Goal: Participate in discussion: Engage in conversation with other users on a specific topic

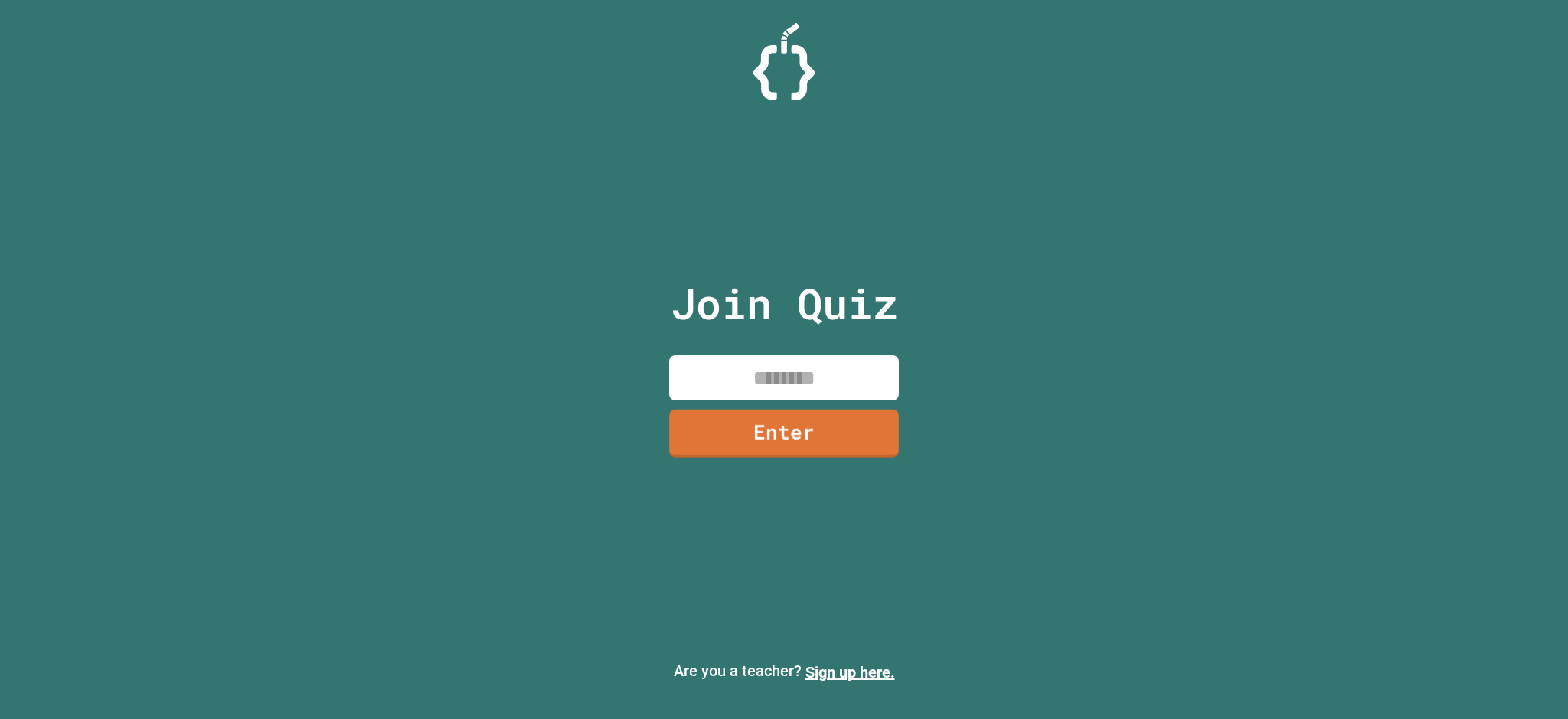
click at [788, 379] on input at bounding box center [783, 378] width 229 height 45
type input "********"
click at [805, 442] on link "Enter" at bounding box center [783, 432] width 229 height 51
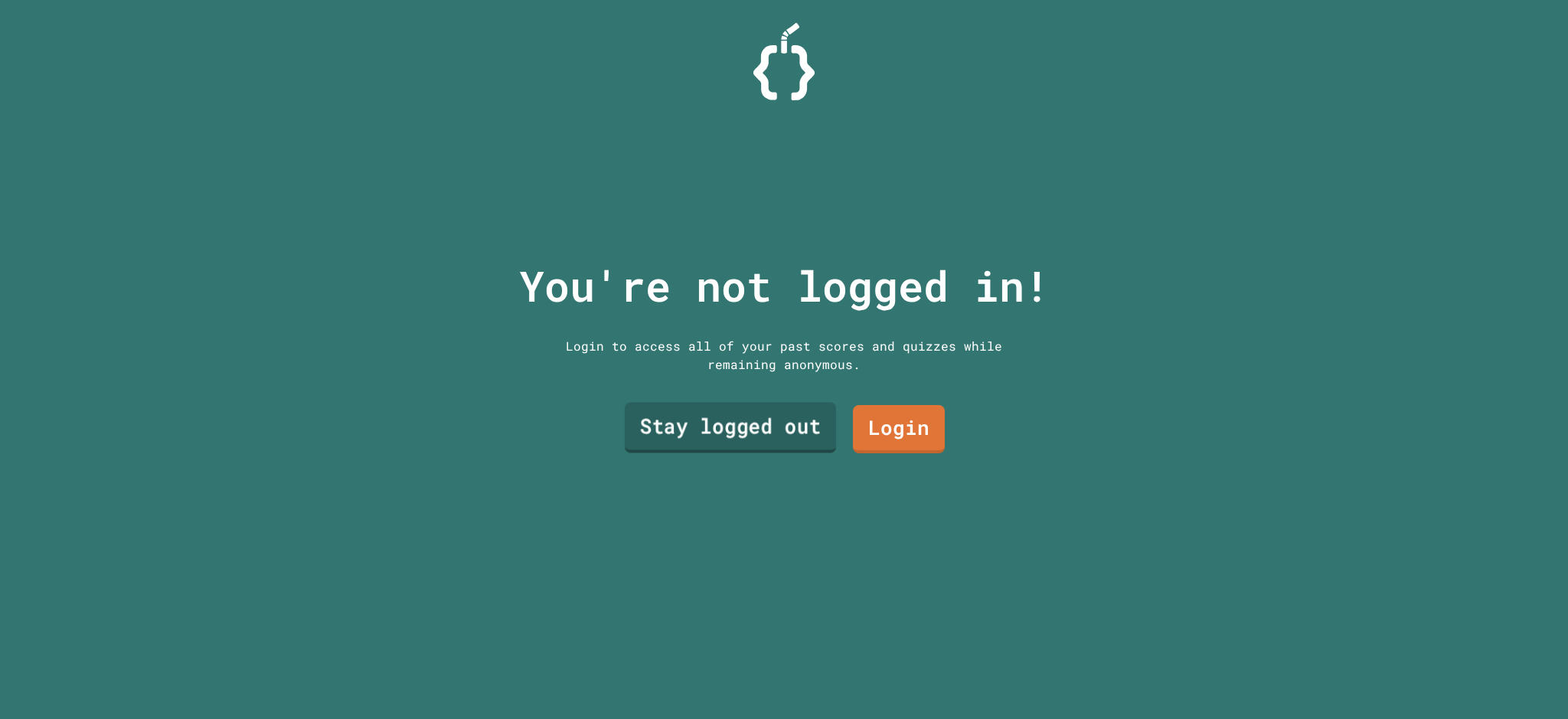
click at [805, 442] on link "Stay logged out" at bounding box center [730, 428] width 211 height 51
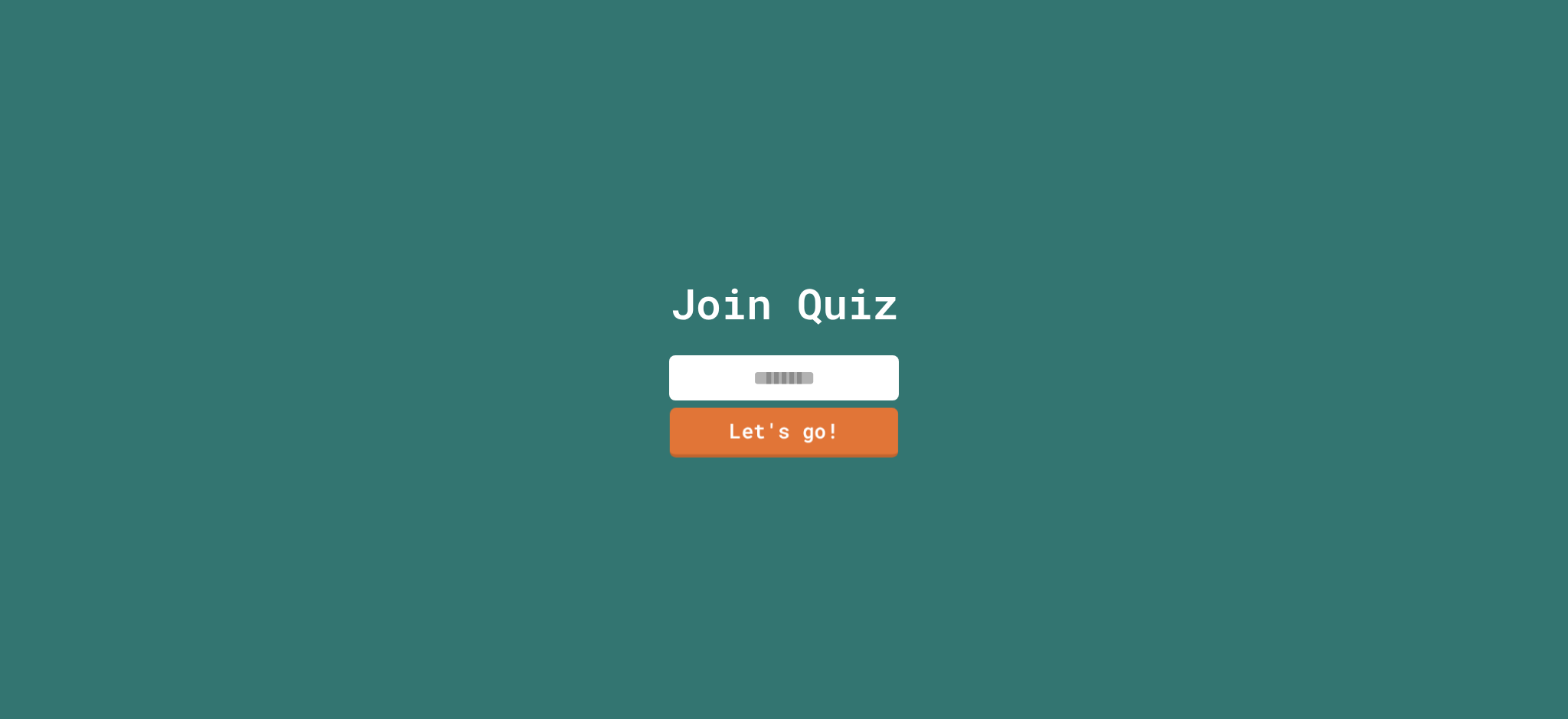
click at [846, 356] on input at bounding box center [783, 378] width 229 height 45
type input "******"
click at [754, 437] on link "Let's go!" at bounding box center [785, 432] width 232 height 51
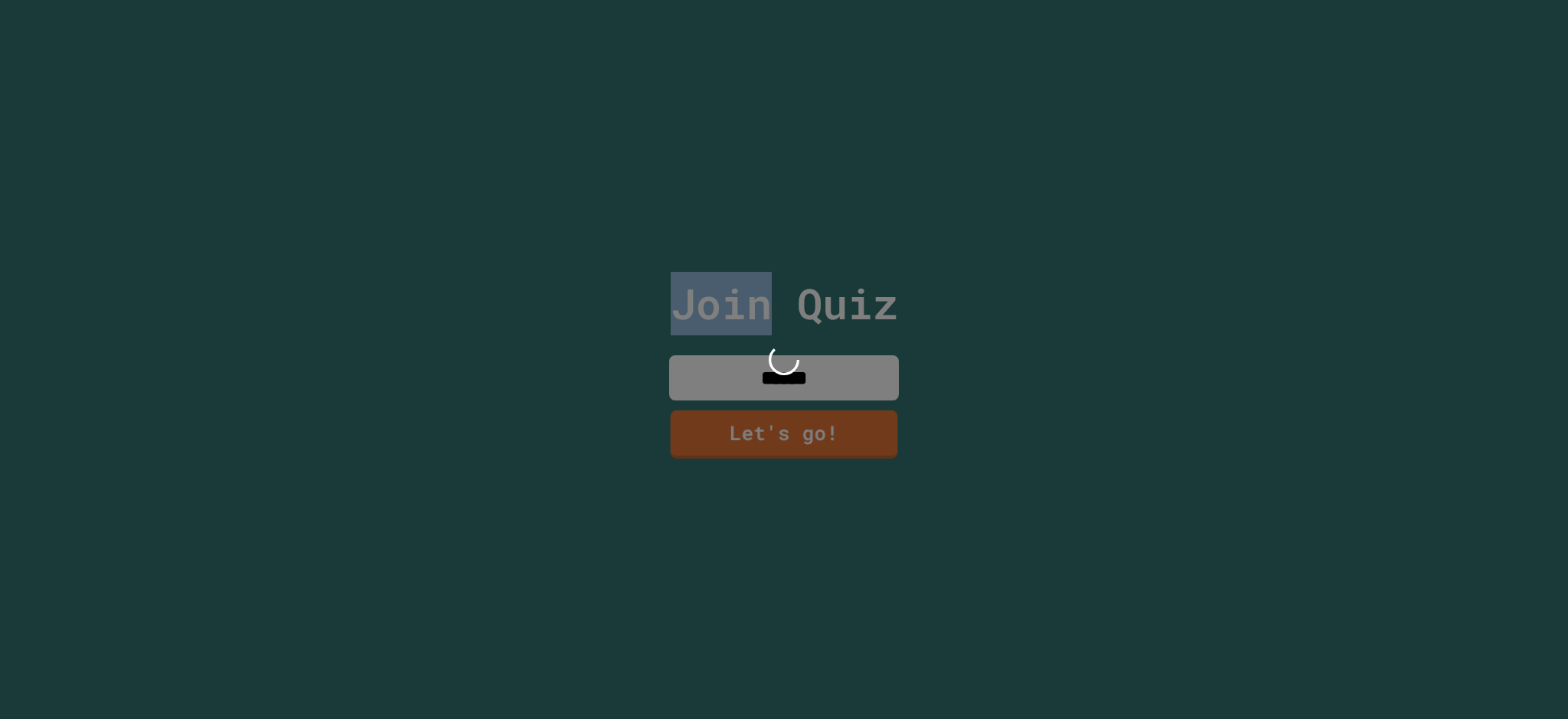
click at [756, 437] on div at bounding box center [784, 359] width 1568 height 719
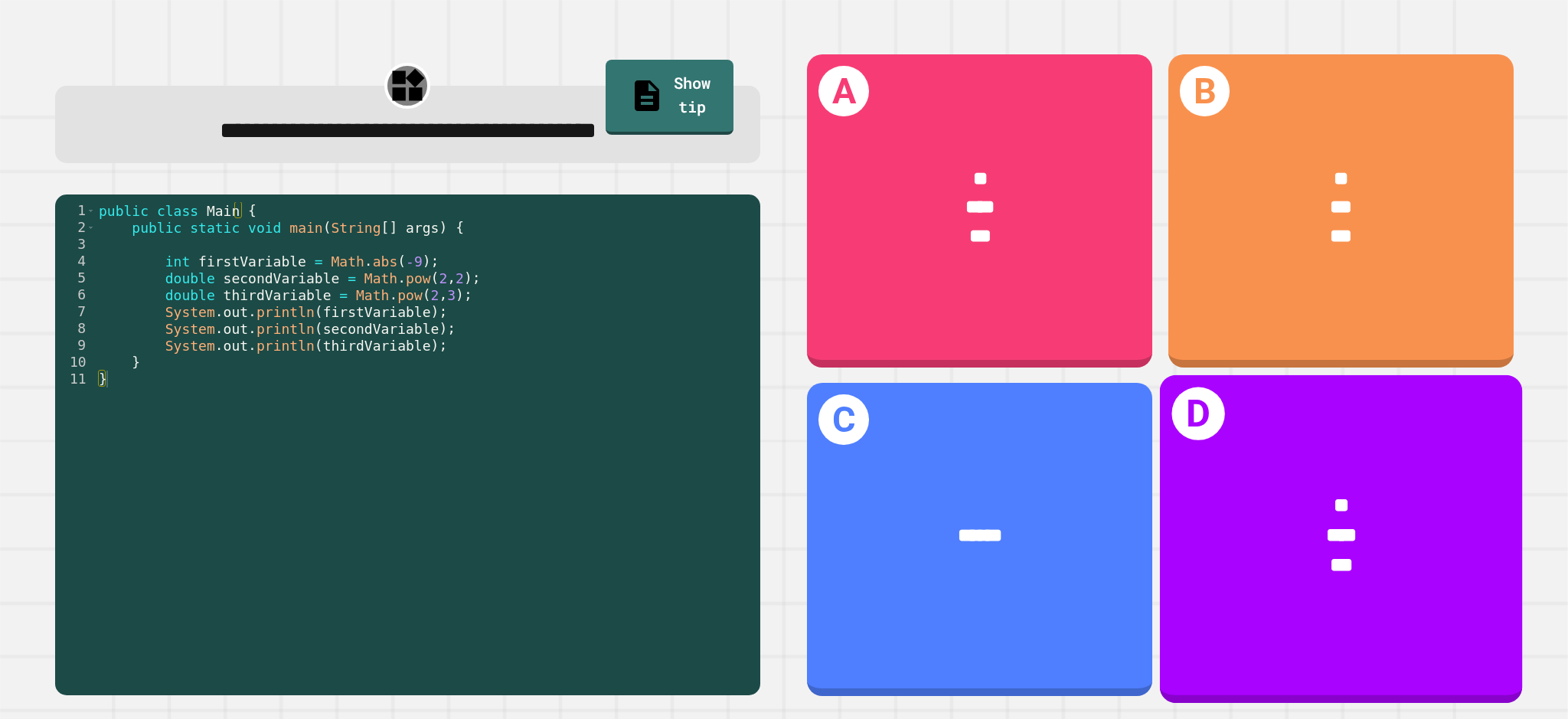
click at [1281, 521] on div "***" at bounding box center [1341, 536] width 283 height 30
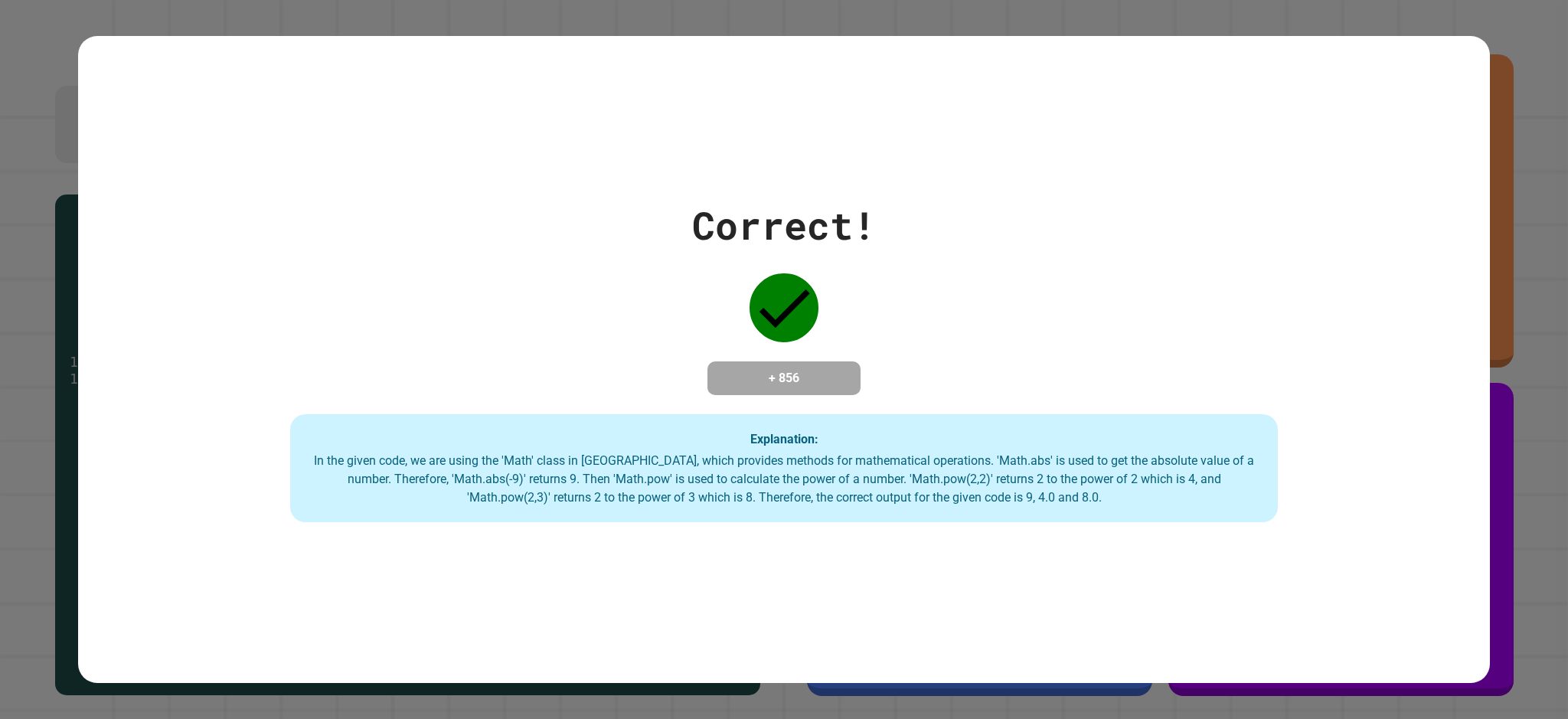
click at [919, 467] on div "In the given code, we are using the 'Math' class in [GEOGRAPHIC_DATA], which pr…" at bounding box center [784, 479] width 957 height 55
drag, startPoint x: 799, startPoint y: 497, endPoint x: 1064, endPoint y: 505, distance: 265.1
click at [1067, 504] on div "In the given code, we are using the 'Math' class in [GEOGRAPHIC_DATA], which pr…" at bounding box center [784, 479] width 957 height 55
click at [1021, 492] on div "In the given code, we are using the 'Math' class in [GEOGRAPHIC_DATA], which pr…" at bounding box center [784, 479] width 957 height 55
click at [1089, 486] on div "In the given code, we are using the 'Math' class in [GEOGRAPHIC_DATA], which pr…" at bounding box center [784, 479] width 957 height 55
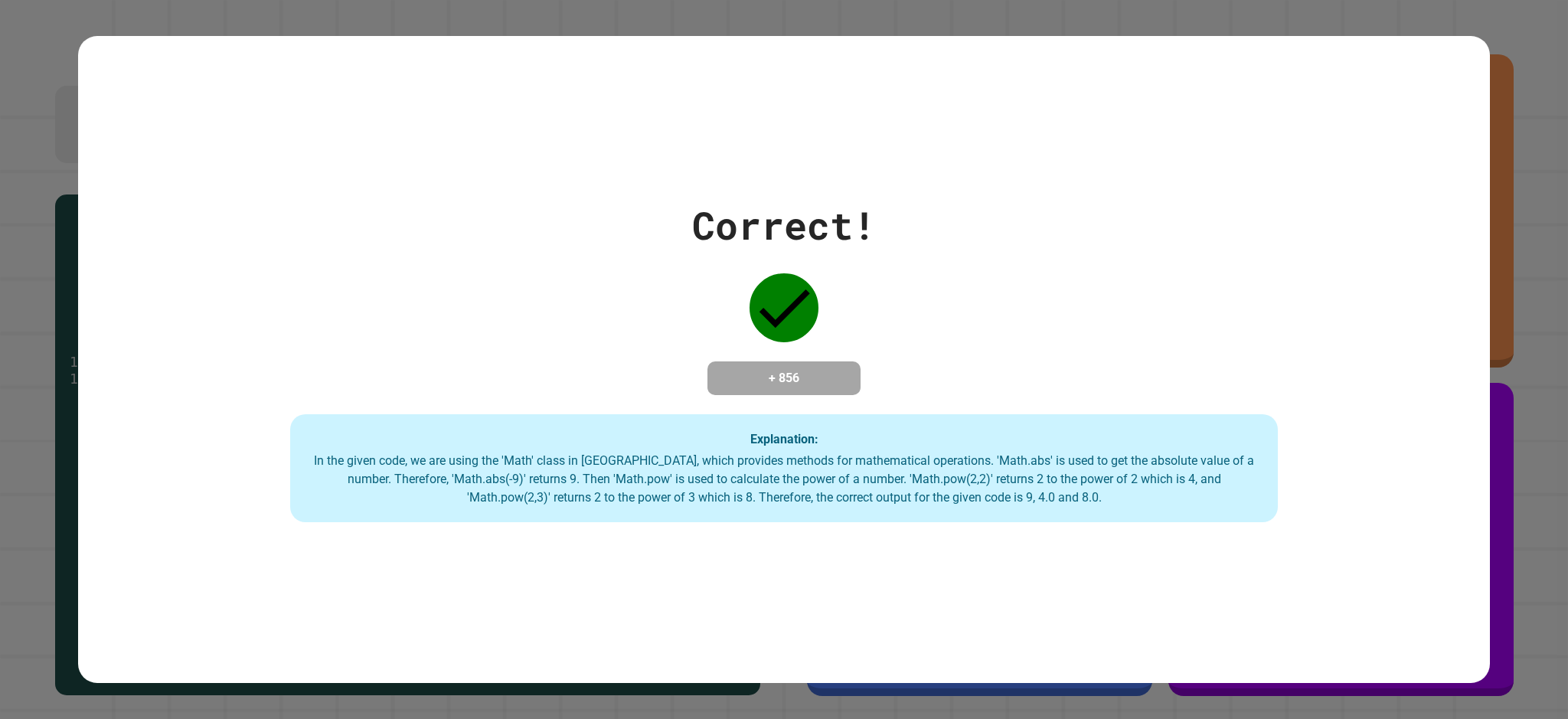
click at [943, 401] on div "Correct! + 856 Explanation: In the given code, we are using the 'Math' class in…" at bounding box center [783, 360] width 1411 height 326
click at [1049, 452] on div "Explanation: In the given code, we are using the 'Math' class in [GEOGRAPHIC_DA…" at bounding box center [784, 469] width 988 height 109
click at [1050, 461] on div "In the given code, we are using the 'Math' class in [GEOGRAPHIC_DATA], which pr…" at bounding box center [784, 479] width 957 height 55
click at [1027, 471] on div "In the given code, we are using the 'Math' class in [GEOGRAPHIC_DATA], which pr…" at bounding box center [784, 479] width 957 height 55
drag, startPoint x: 1088, startPoint y: 514, endPoint x: 1050, endPoint y: 526, distance: 39.8
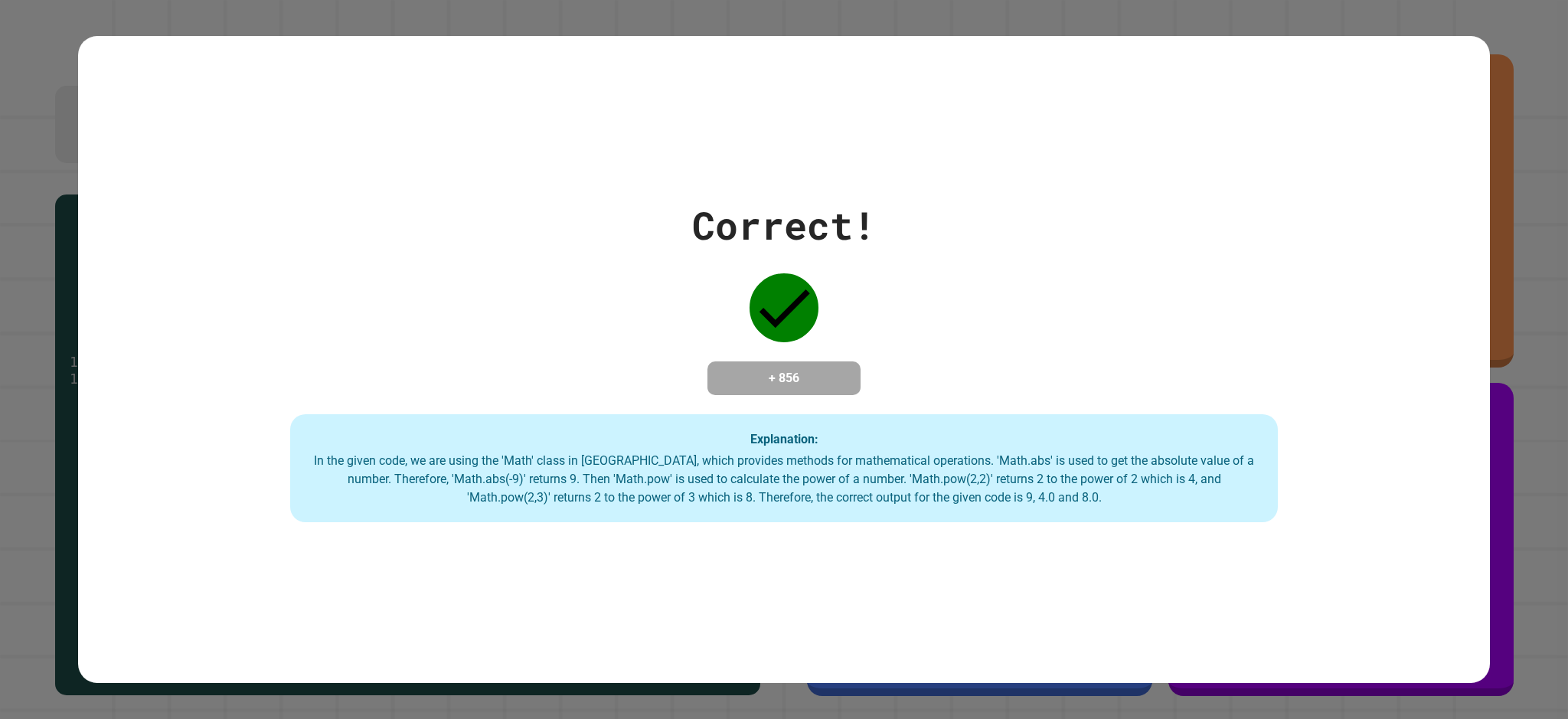
click at [1061, 521] on div "Explanation: In the given code, we are using the 'Math' class in [GEOGRAPHIC_DA…" at bounding box center [784, 469] width 988 height 109
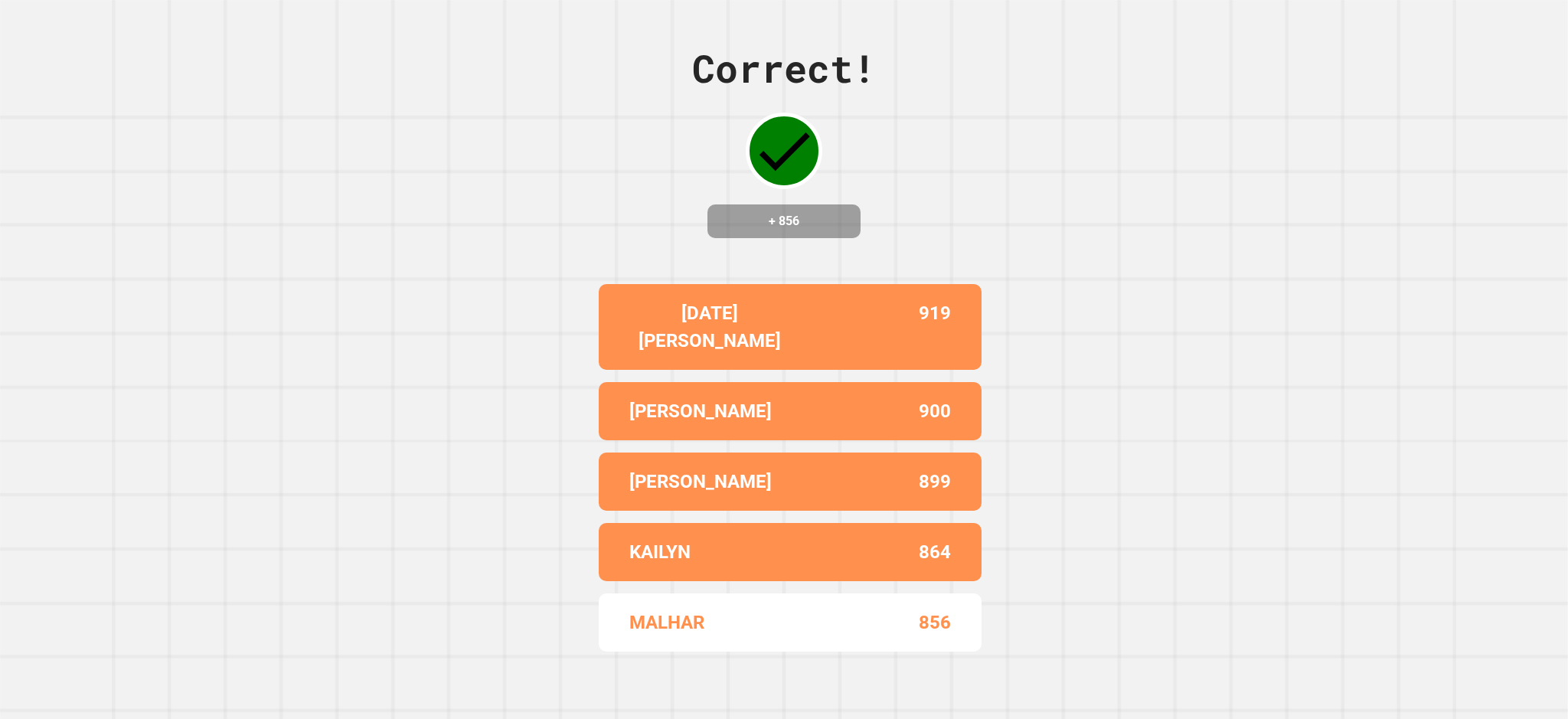
click at [963, 137] on div "Correct! + 856 [DATE][PERSON_NAME] 919 AIDEN 900 [PERSON_NAME] 899 KAILYN 864 M…" at bounding box center [784, 359] width 1568 height 719
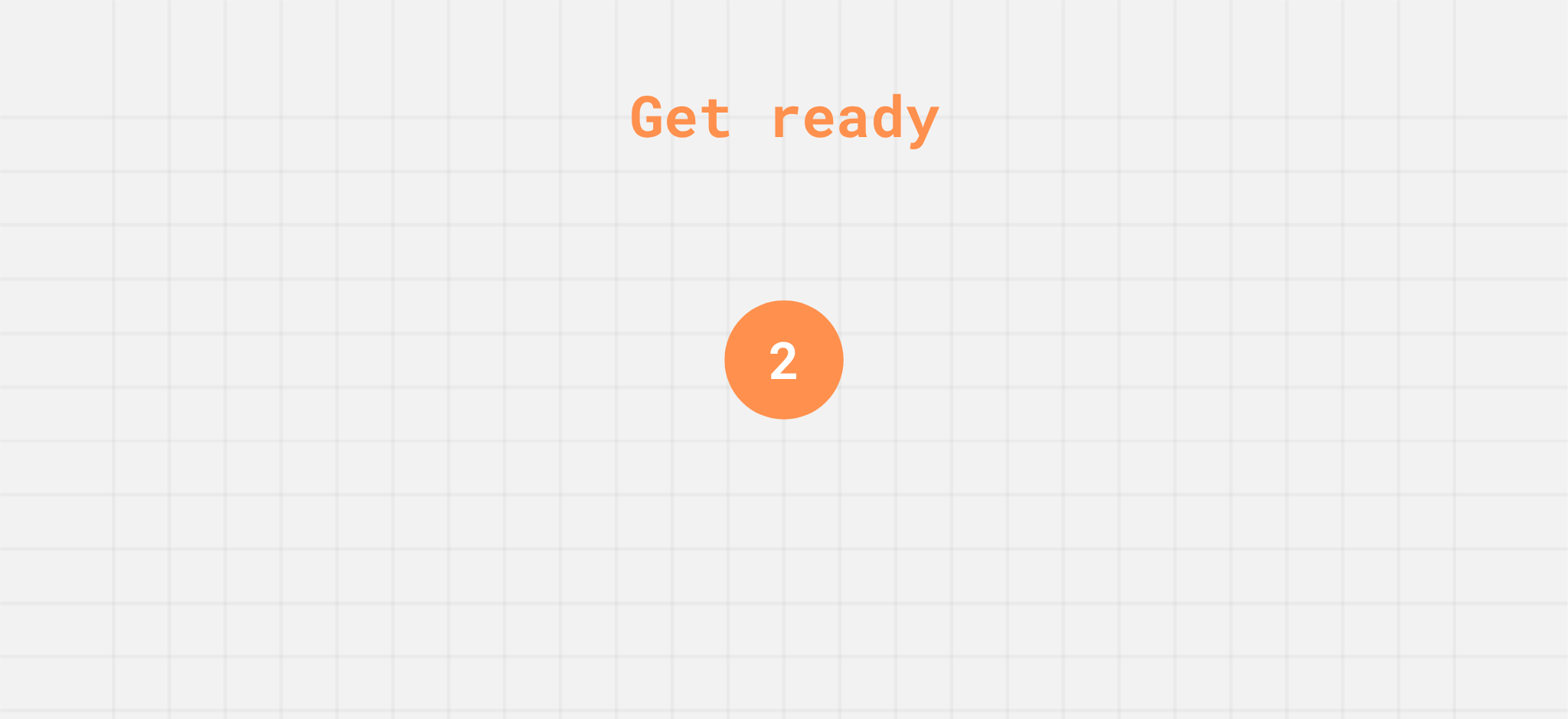
drag, startPoint x: 905, startPoint y: 457, endPoint x: 461, endPoint y: 413, distance: 446.2
click at [461, 413] on div "Get ready 2" at bounding box center [784, 359] width 1568 height 719
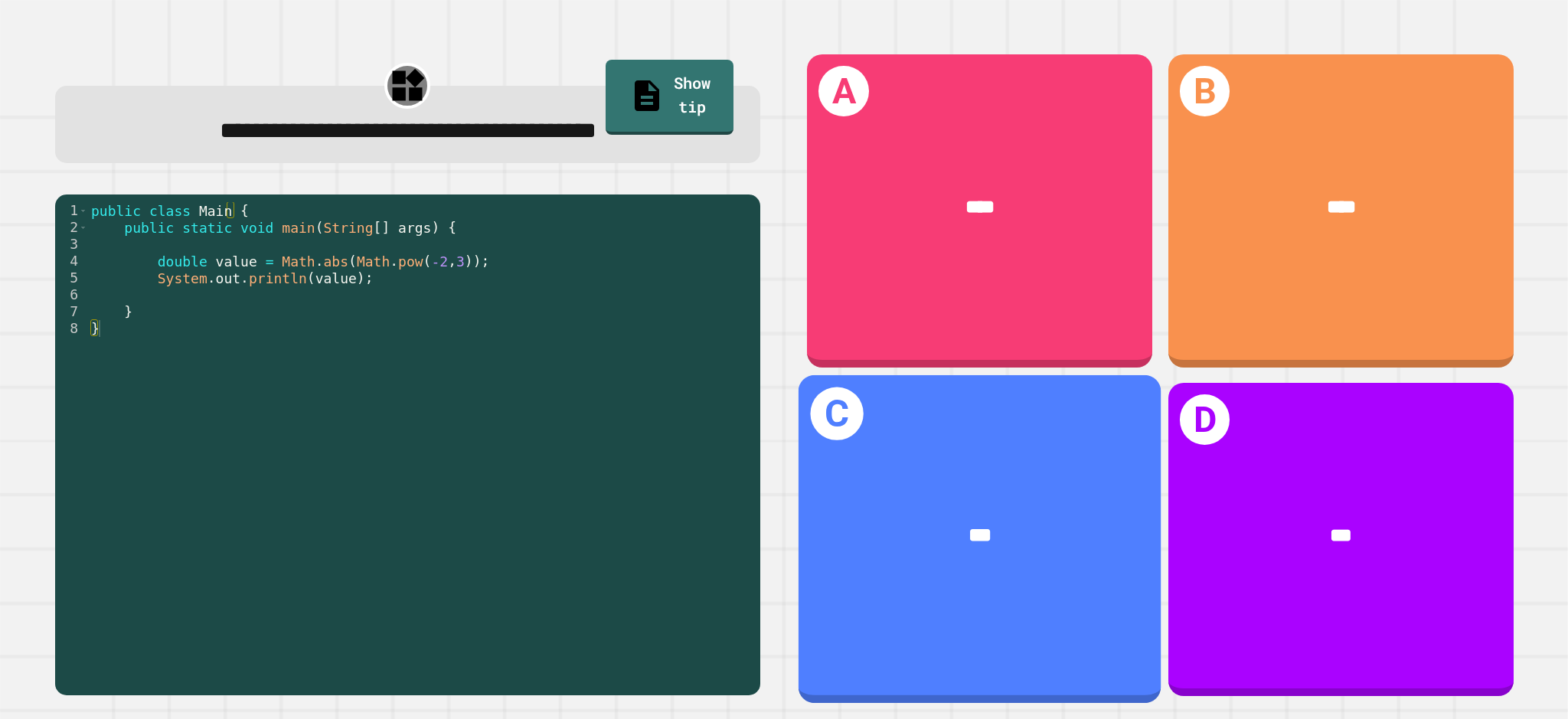
click at [969, 526] on span "***" at bounding box center [980, 535] width 23 height 19
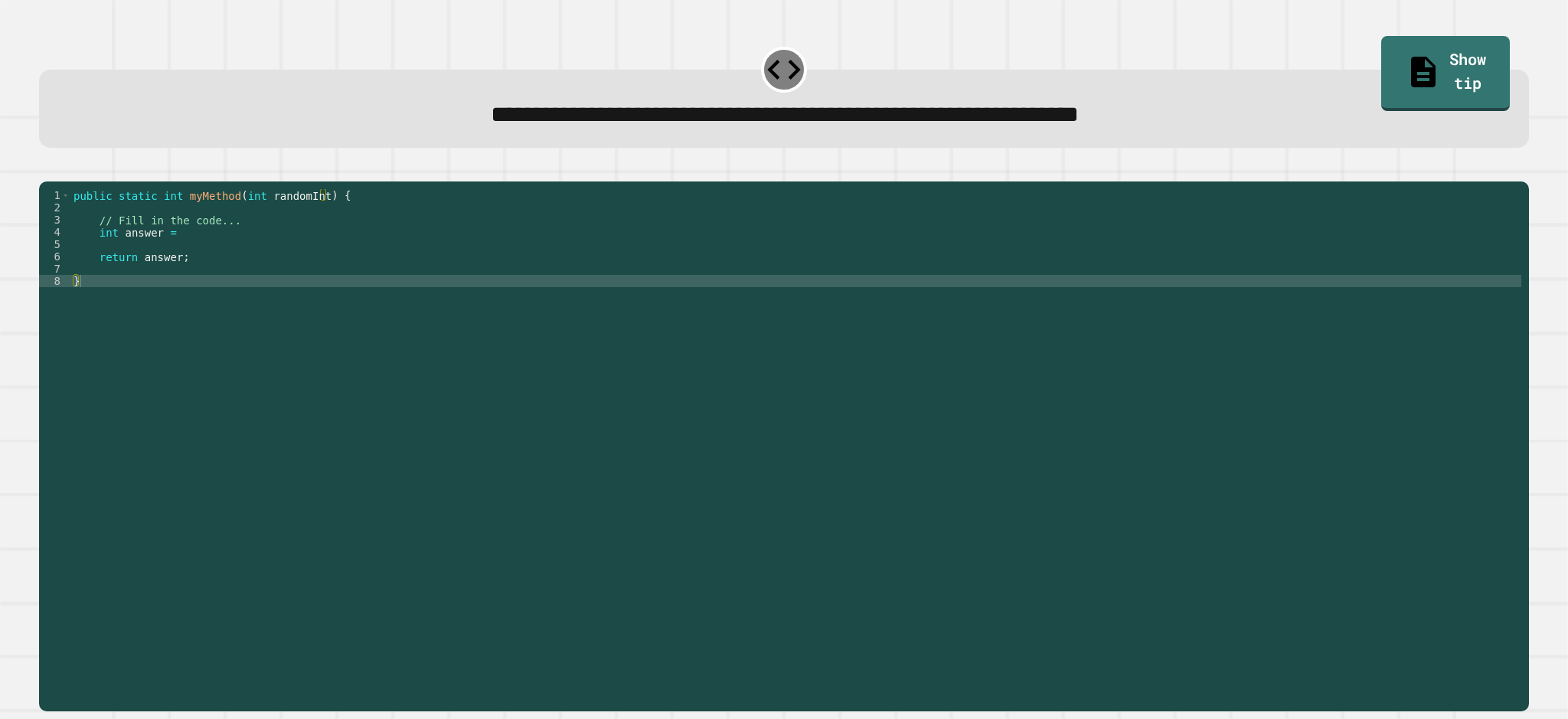
click at [196, 278] on div "public static int myMethod ( int randomInt ) { // Fill in the code... int answe…" at bounding box center [796, 428] width 1451 height 478
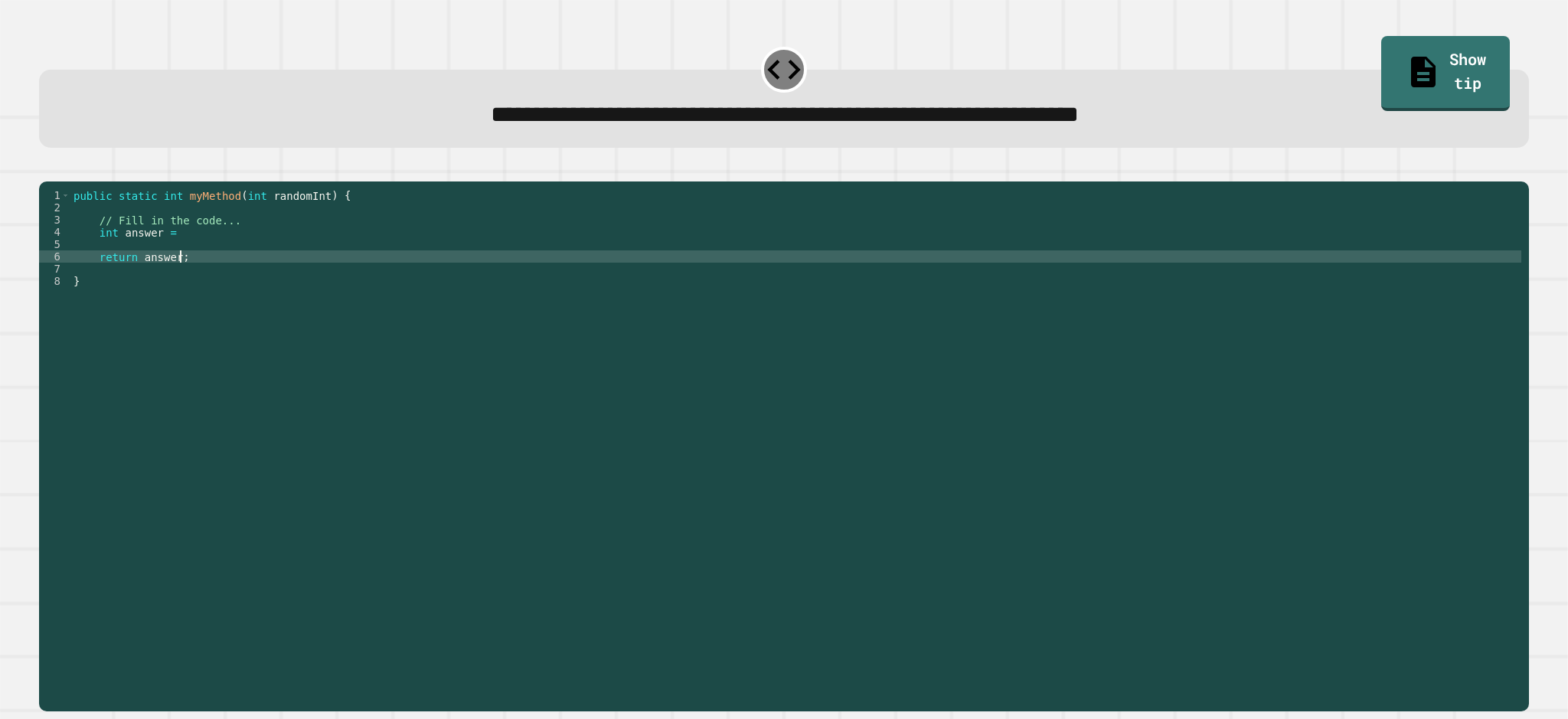
click at [196, 261] on div "public static int myMethod ( int randomInt ) { // Fill in the code... int answe…" at bounding box center [796, 428] width 1451 height 478
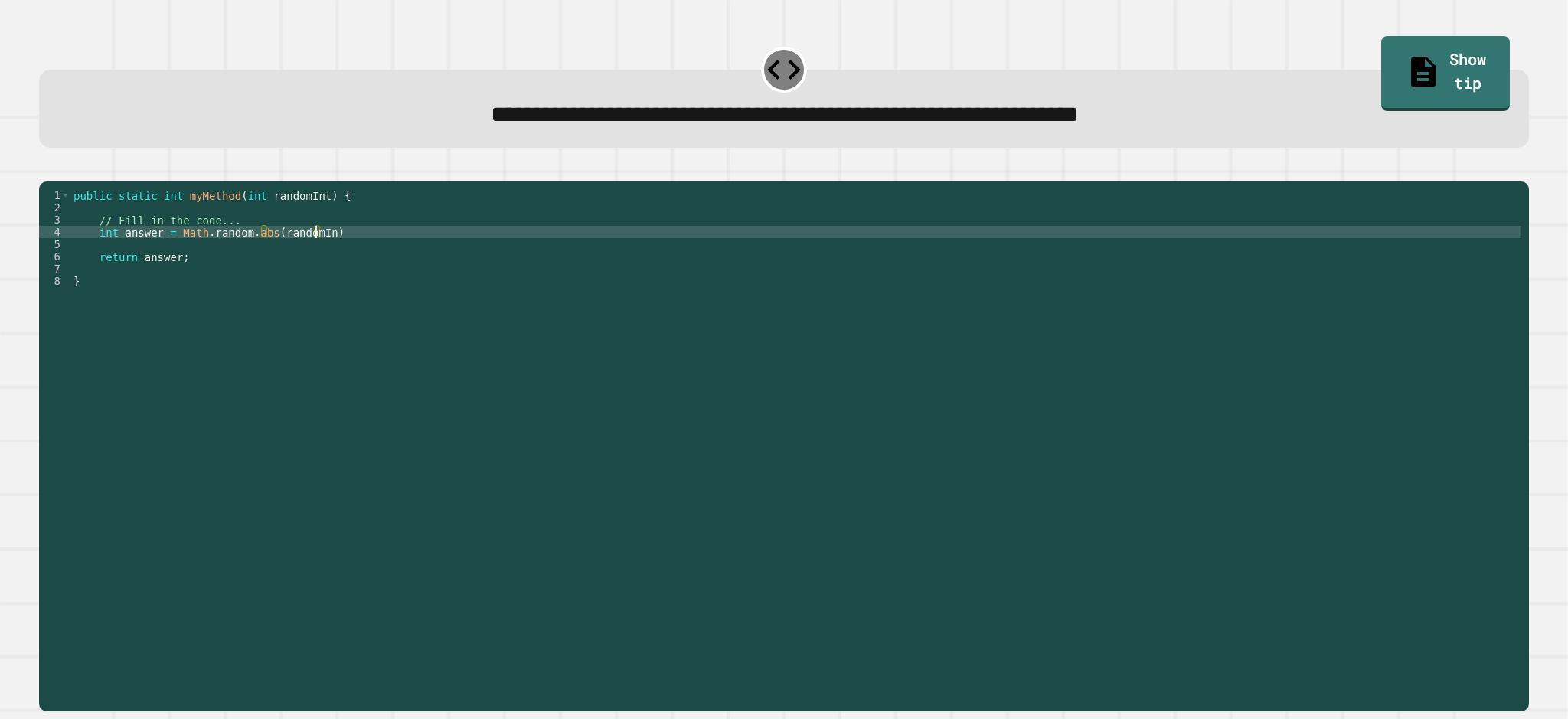
scroll to position [0, 17]
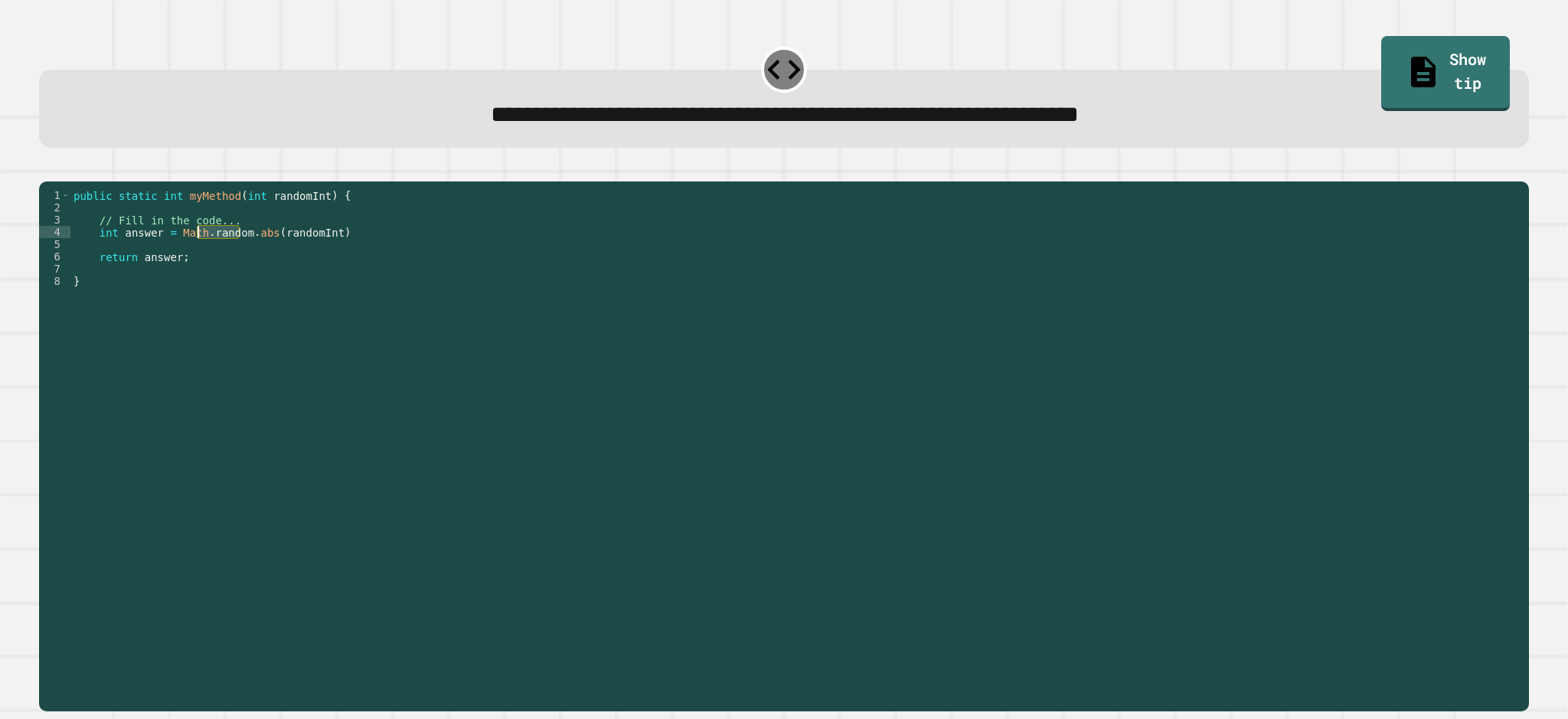
drag, startPoint x: 239, startPoint y: 256, endPoint x: 199, endPoint y: 257, distance: 40.0
click at [199, 257] on div "public static int myMethod ( int randomInt ) { // Fill in the code... int answe…" at bounding box center [796, 428] width 1451 height 478
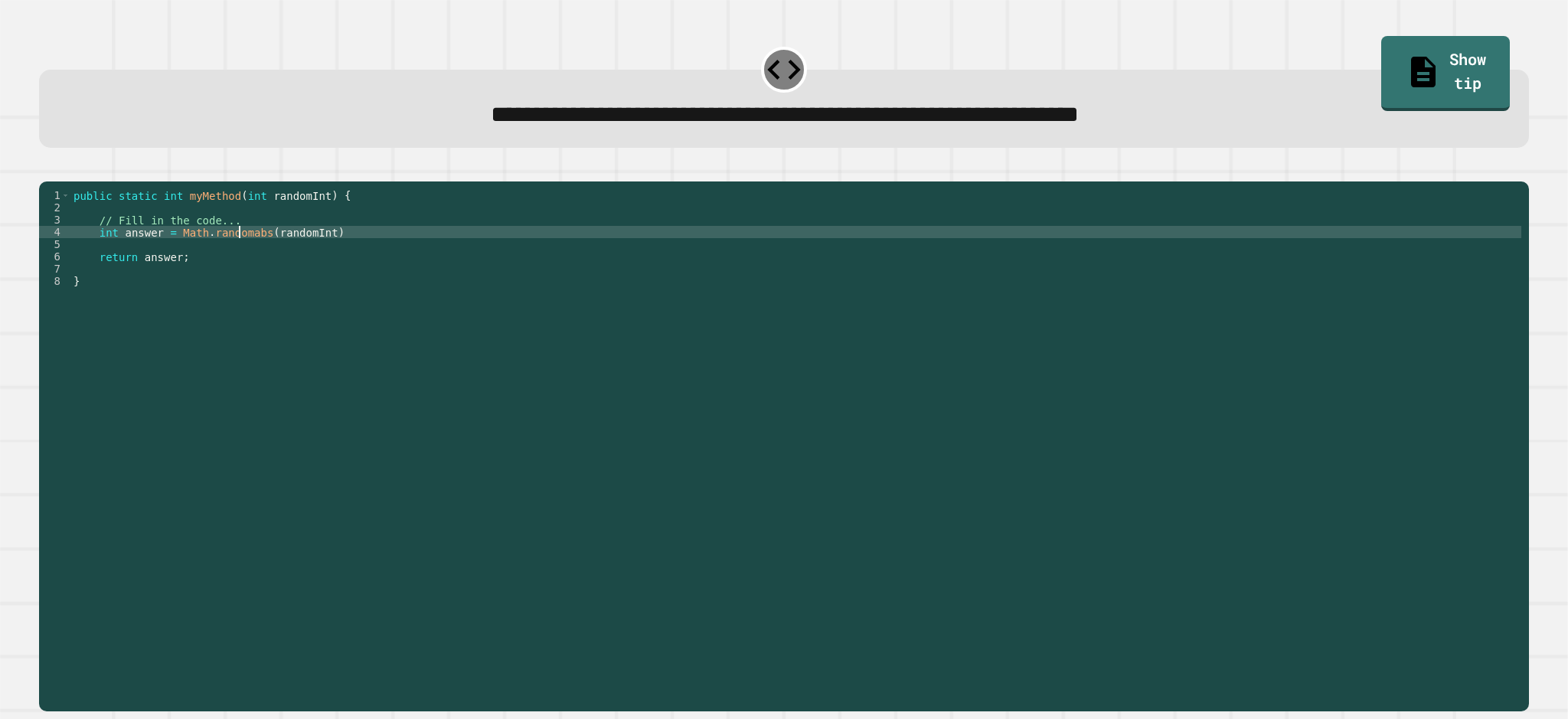
scroll to position [0, 13]
click at [170, 258] on div "public static int myMethod ( int randomInt ) { // Fill in the code... int answe…" at bounding box center [796, 428] width 1451 height 478
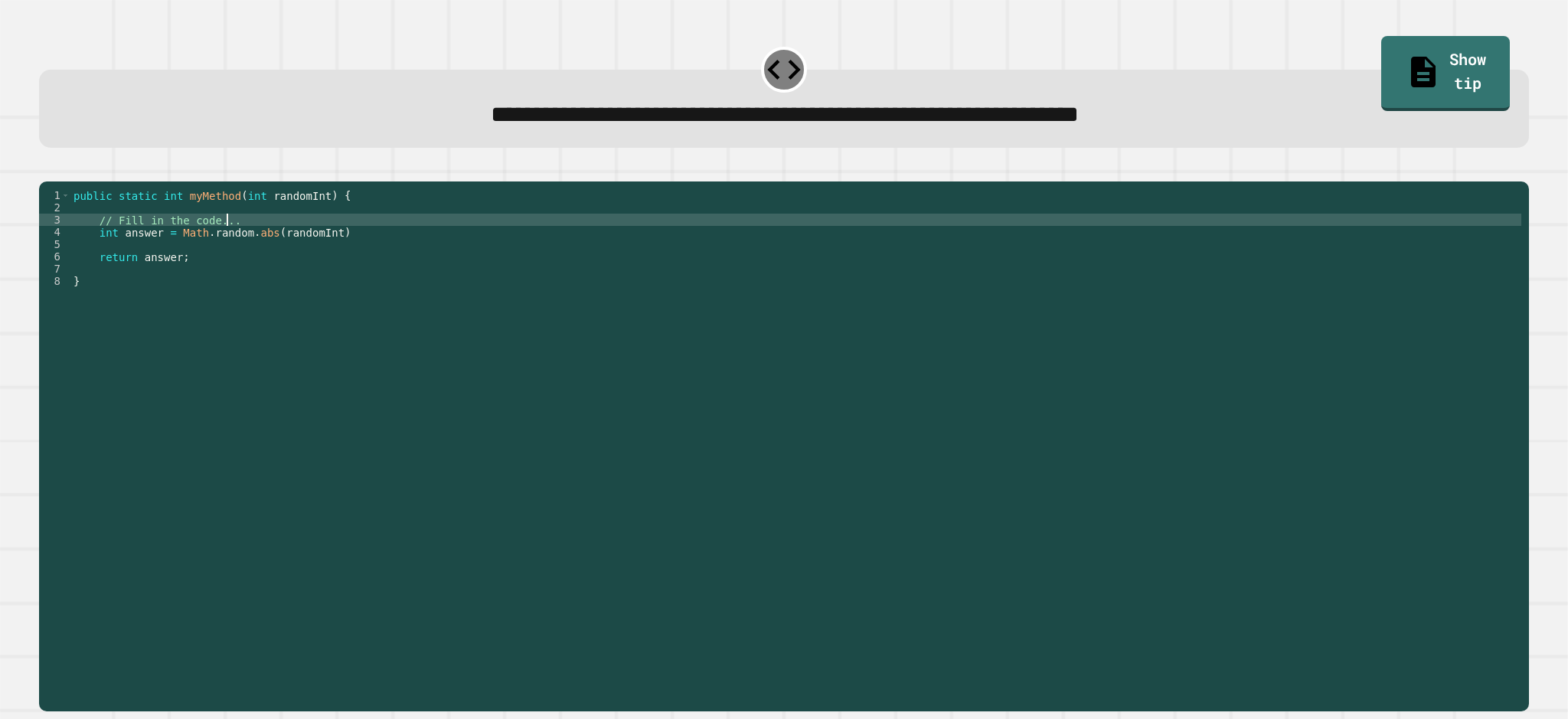
click at [334, 247] on div "public static int myMethod ( int randomInt ) { // Fill in the code... int answe…" at bounding box center [796, 428] width 1451 height 478
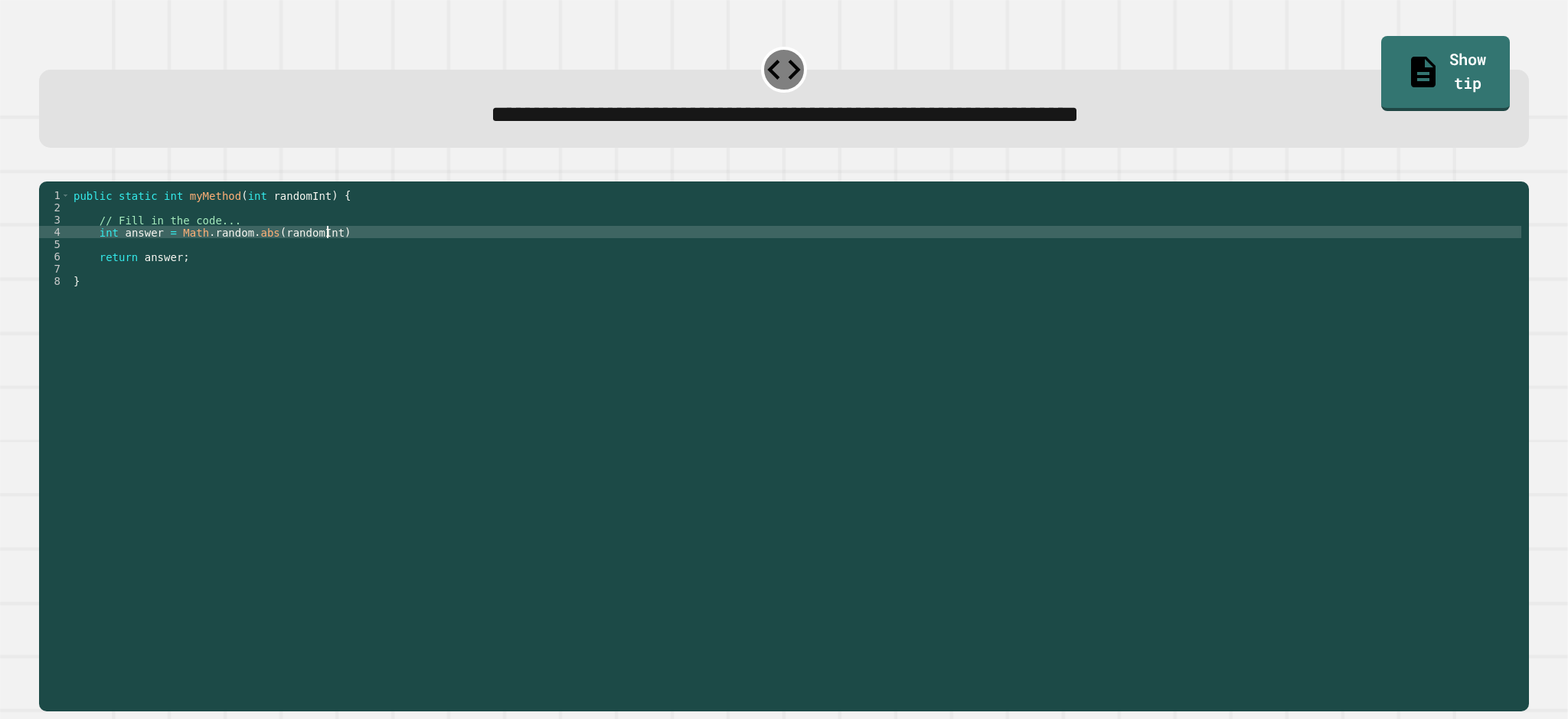
click at [363, 258] on div "public static int myMethod ( int randomInt ) { // Fill in the code... int answe…" at bounding box center [796, 428] width 1451 height 478
click at [47, 170] on icon "button" at bounding box center [47, 170] width 0 height 0
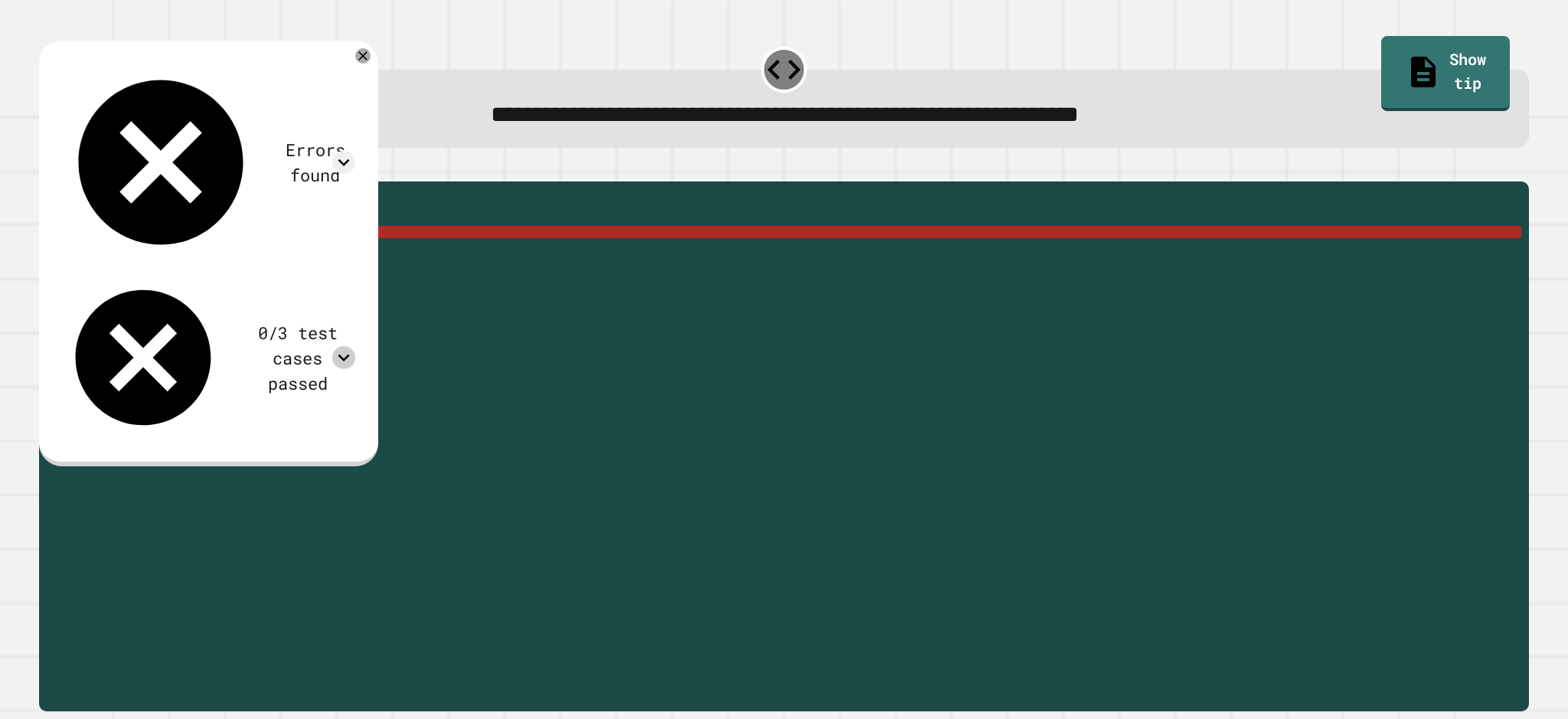
click at [355, 346] on icon at bounding box center [344, 357] width 23 height 23
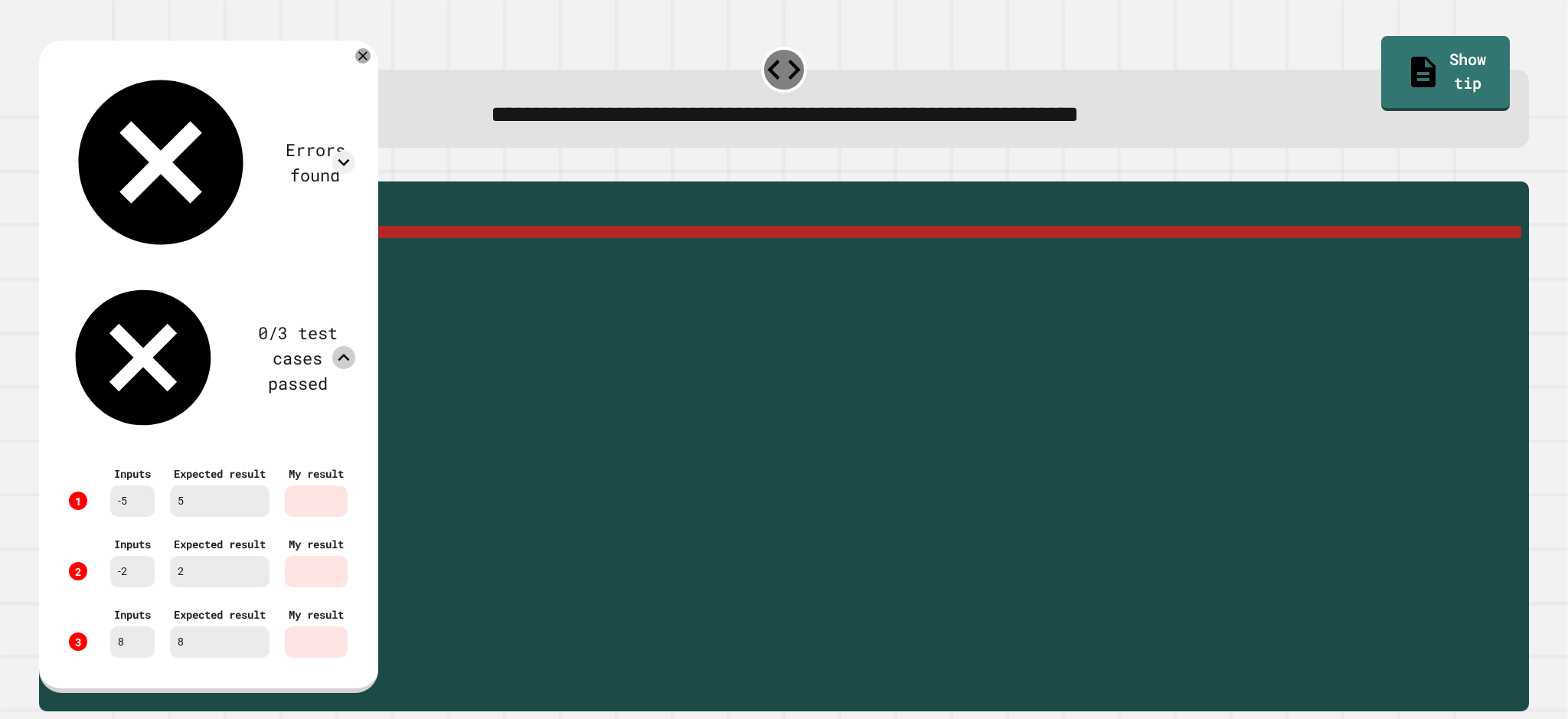
click at [355, 346] on icon at bounding box center [344, 357] width 23 height 23
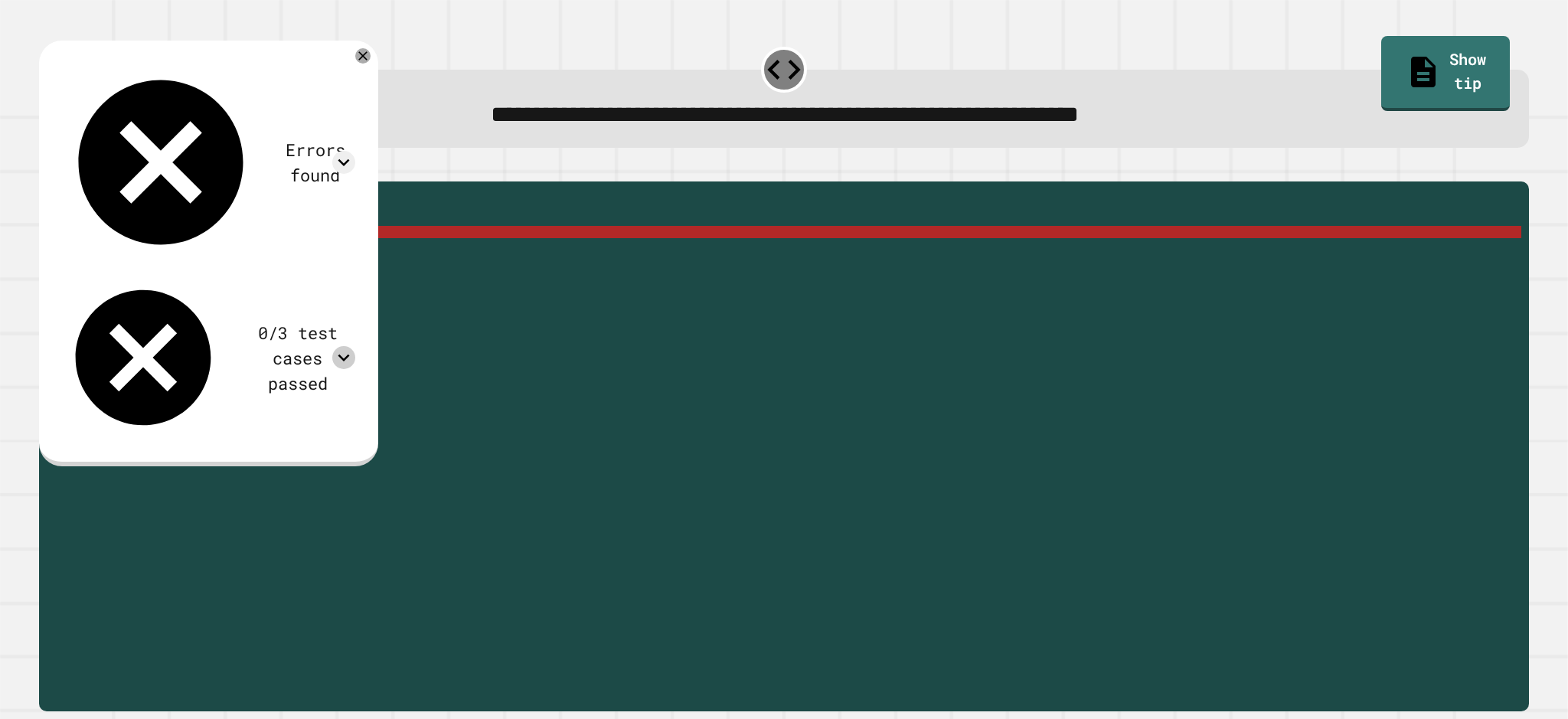
click at [208, 256] on div "public static int myMethod ( int randomInt ) { // Fill in the code... int answe…" at bounding box center [796, 428] width 1451 height 478
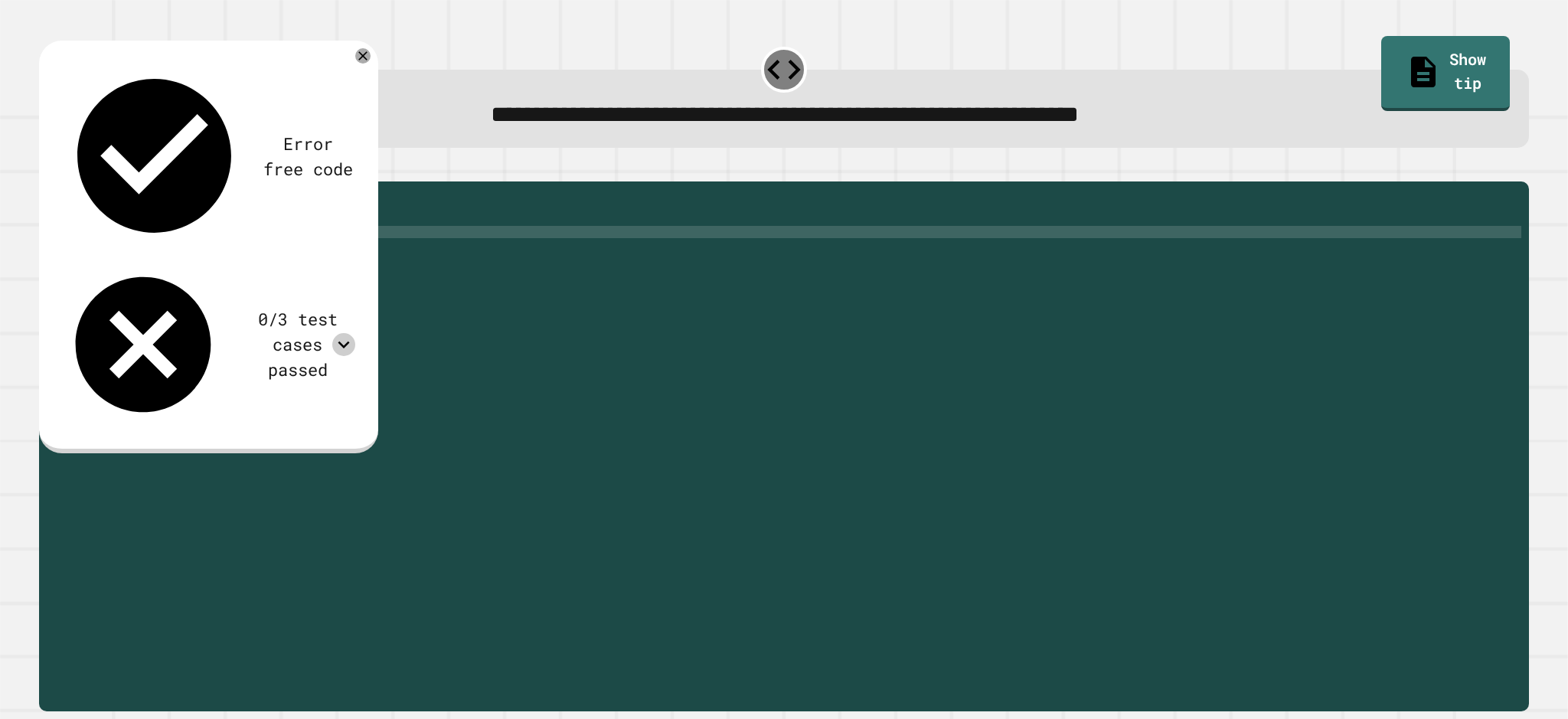
type textarea "**********"
click at [47, 170] on icon "button" at bounding box center [47, 170] width 0 height 0
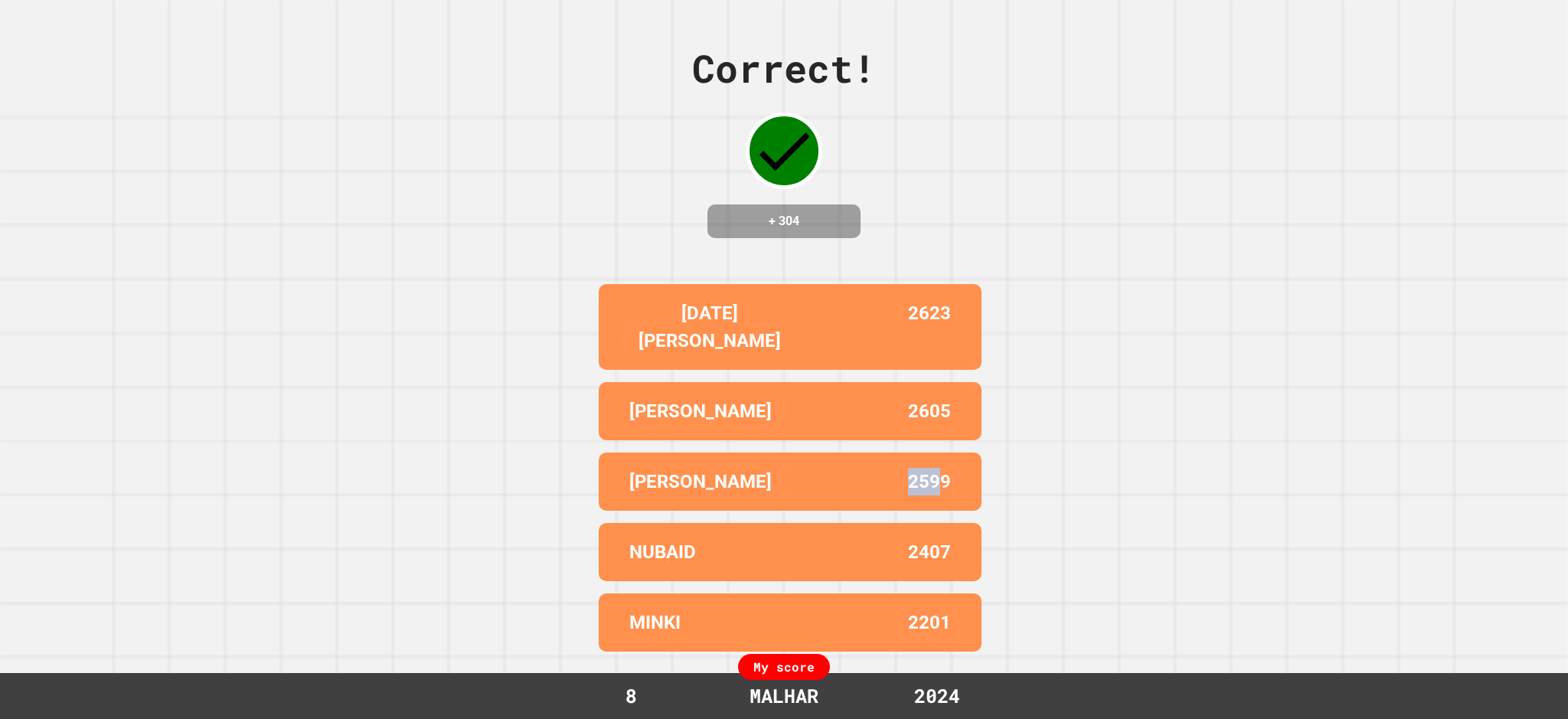
drag, startPoint x: 934, startPoint y: 470, endPoint x: 795, endPoint y: 452, distance: 140.2
click at [795, 452] on div "[PERSON_NAME] 2599" at bounding box center [790, 481] width 382 height 58
click at [982, 487] on div "Correct! + 304 [DATE][PERSON_NAME] 2623 [PERSON_NAME] 2605 [PERSON_NAME] 2599 N…" at bounding box center [784, 359] width 1568 height 719
drag, startPoint x: 980, startPoint y: 482, endPoint x: 1054, endPoint y: 462, distance: 76.7
click at [1057, 462] on div "Correct! + 304 [DATE][PERSON_NAME] 2623 [PERSON_NAME] 2605 [PERSON_NAME] 2599 N…" at bounding box center [784, 359] width 1568 height 719
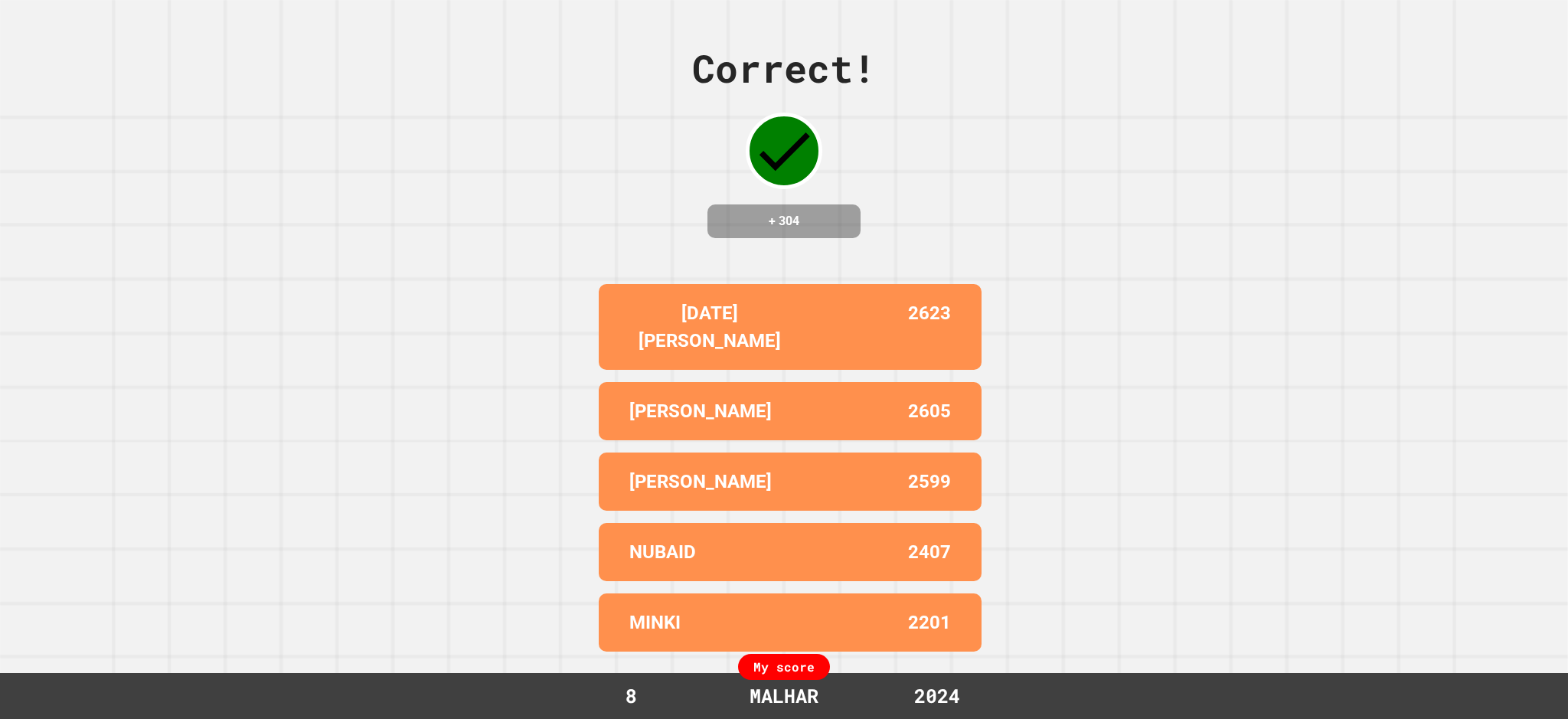
click at [1054, 462] on div "Correct! + 304 [DATE][PERSON_NAME] 2623 [PERSON_NAME] 2605 [PERSON_NAME] 2599 N…" at bounding box center [784, 359] width 1568 height 719
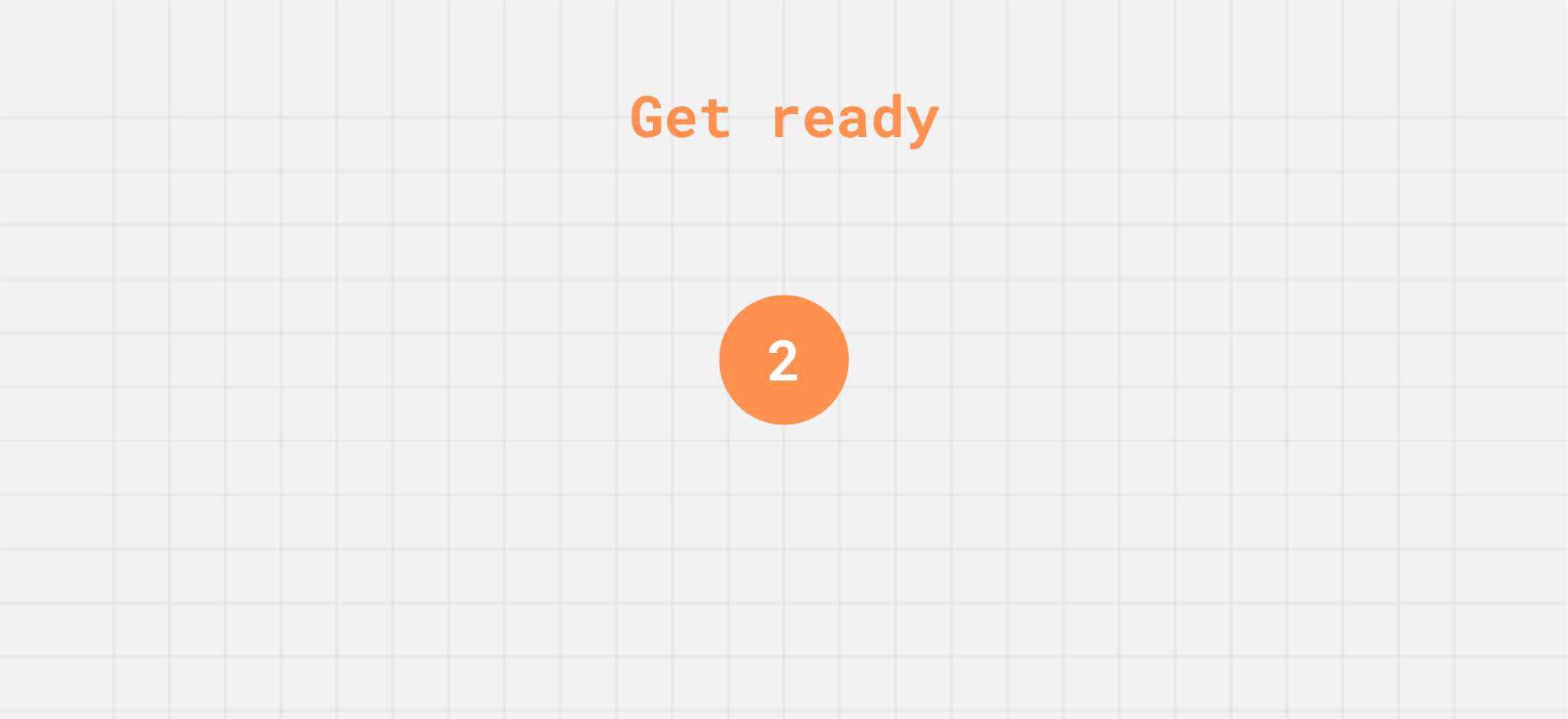
click at [784, 355] on div "2" at bounding box center [784, 359] width 34 height 84
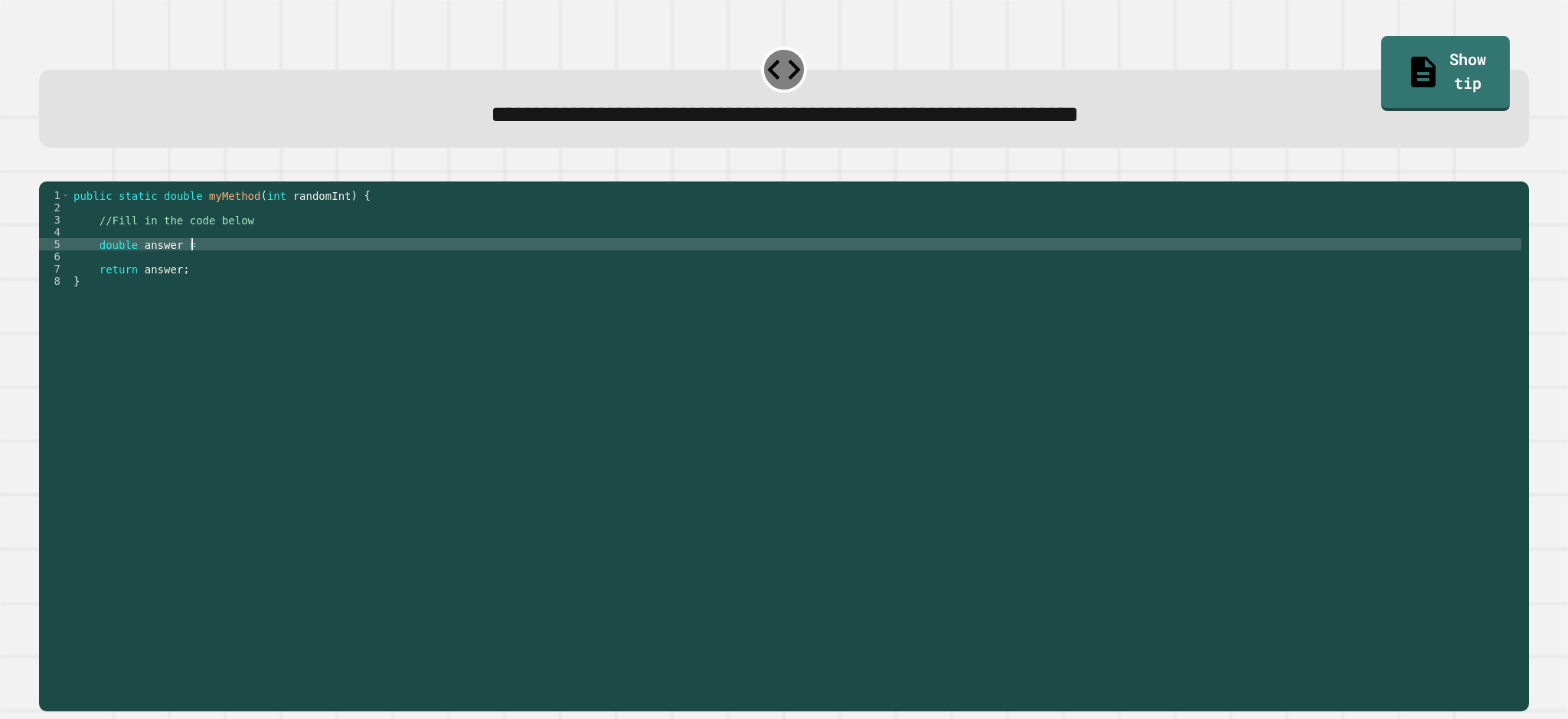
click at [250, 267] on div "public static double myMethod ( int randomInt ) { //Fill in the code below doub…" at bounding box center [796, 428] width 1451 height 478
type textarea "**********"
click at [382, 268] on div "public static double myMethod ( int randomInt ) { //Fill in the code below doub…" at bounding box center [796, 428] width 1451 height 478
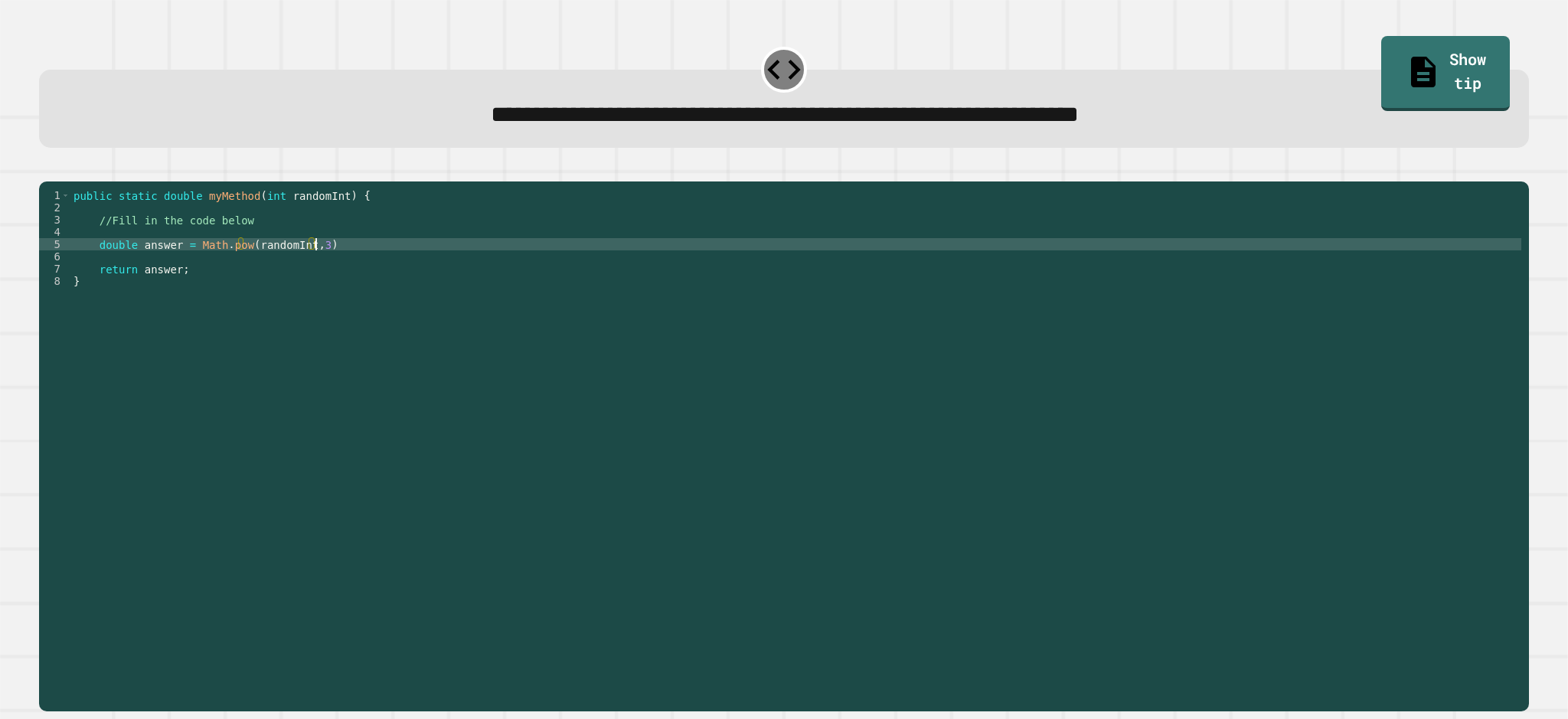
scroll to position [0, 16]
type textarea "**********"
click at [47, 170] on icon "button" at bounding box center [47, 170] width 0 height 0
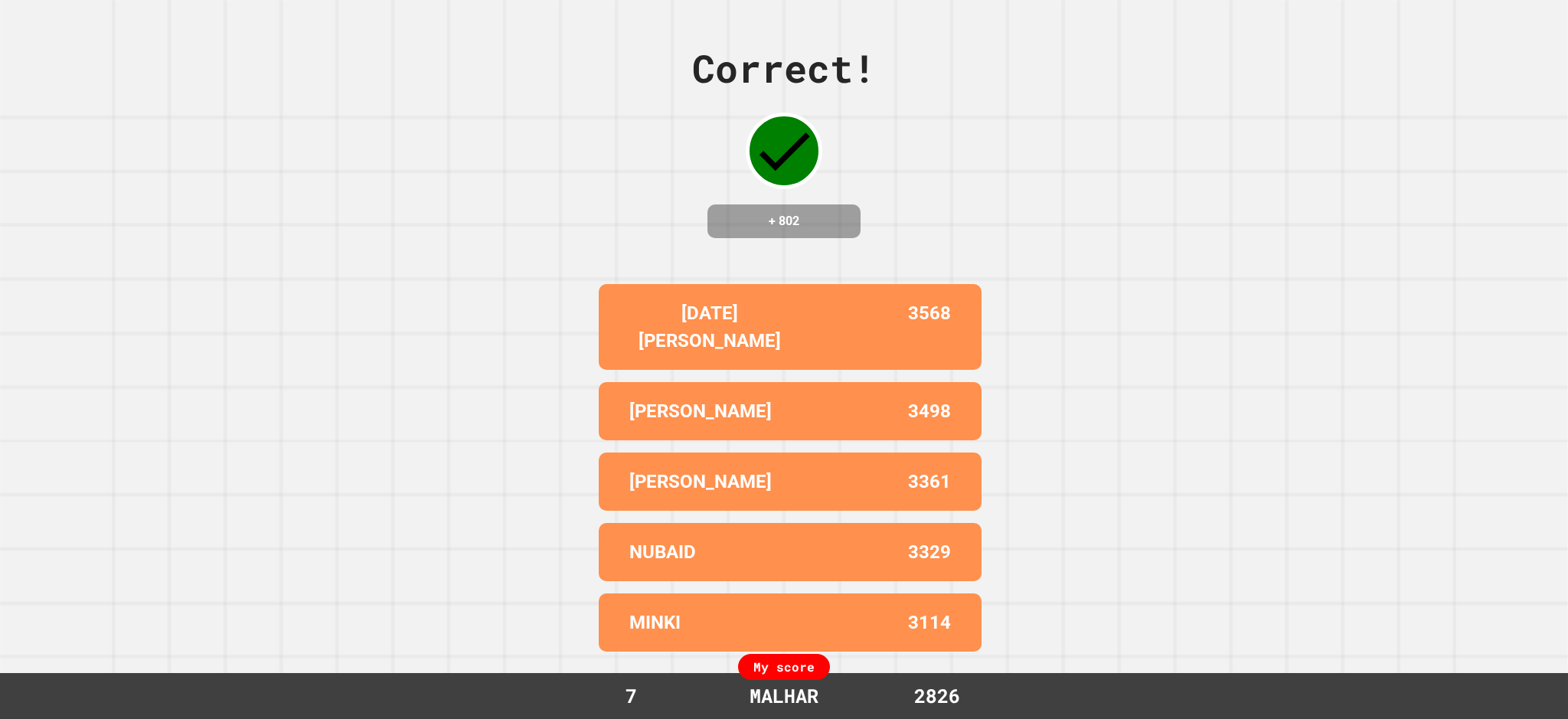
drag, startPoint x: 378, startPoint y: 373, endPoint x: 1154, endPoint y: 373, distance: 776.0
click at [1154, 373] on div "Correct! + 802 [DATE][PERSON_NAME] 3568 [PERSON_NAME] 3498 [PERSON_NAME] 3361 N…" at bounding box center [784, 359] width 1568 height 719
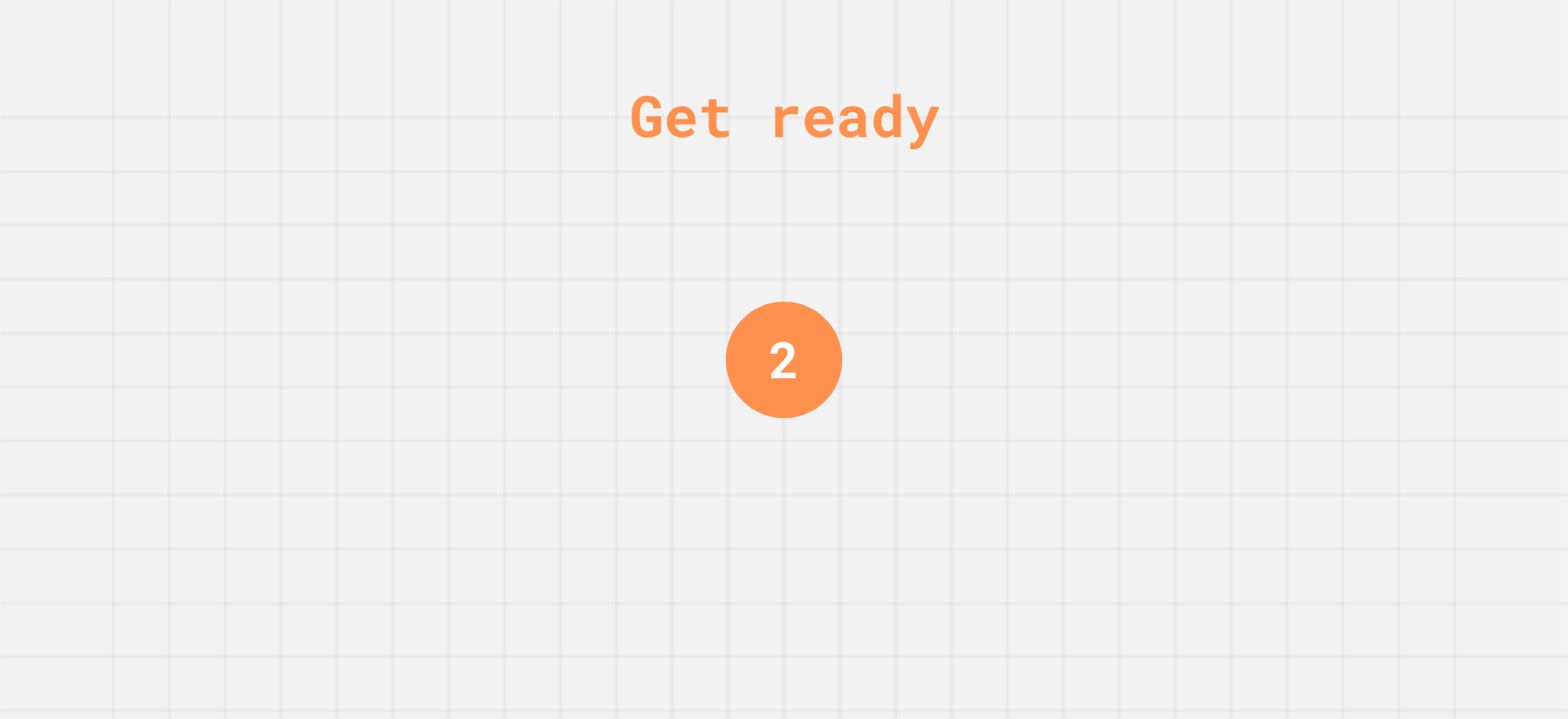
drag, startPoint x: 1124, startPoint y: 389, endPoint x: 738, endPoint y: 549, distance: 417.8
click at [738, 549] on div "Get ready 2" at bounding box center [784, 359] width 115 height 719
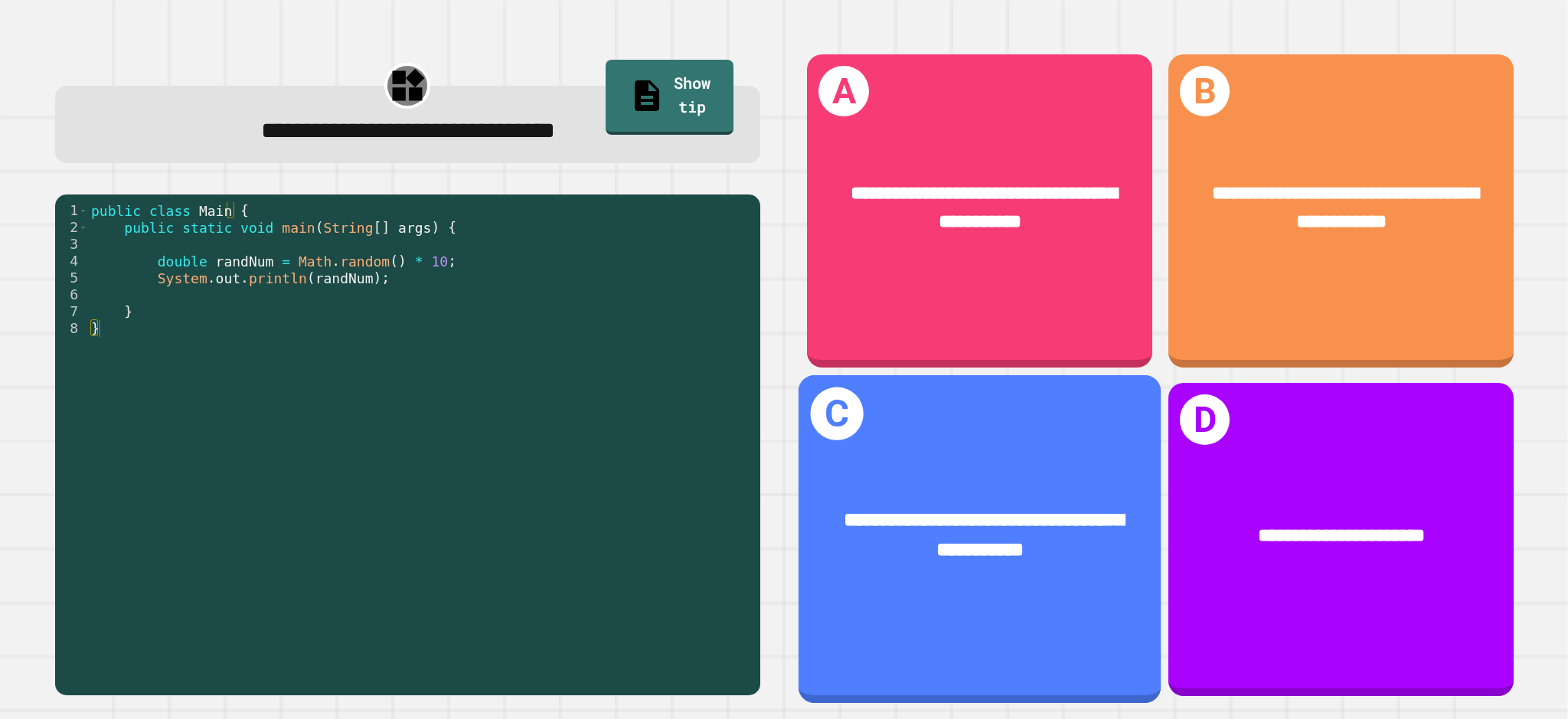
click at [863, 476] on div "**********" at bounding box center [980, 535] width 363 height 139
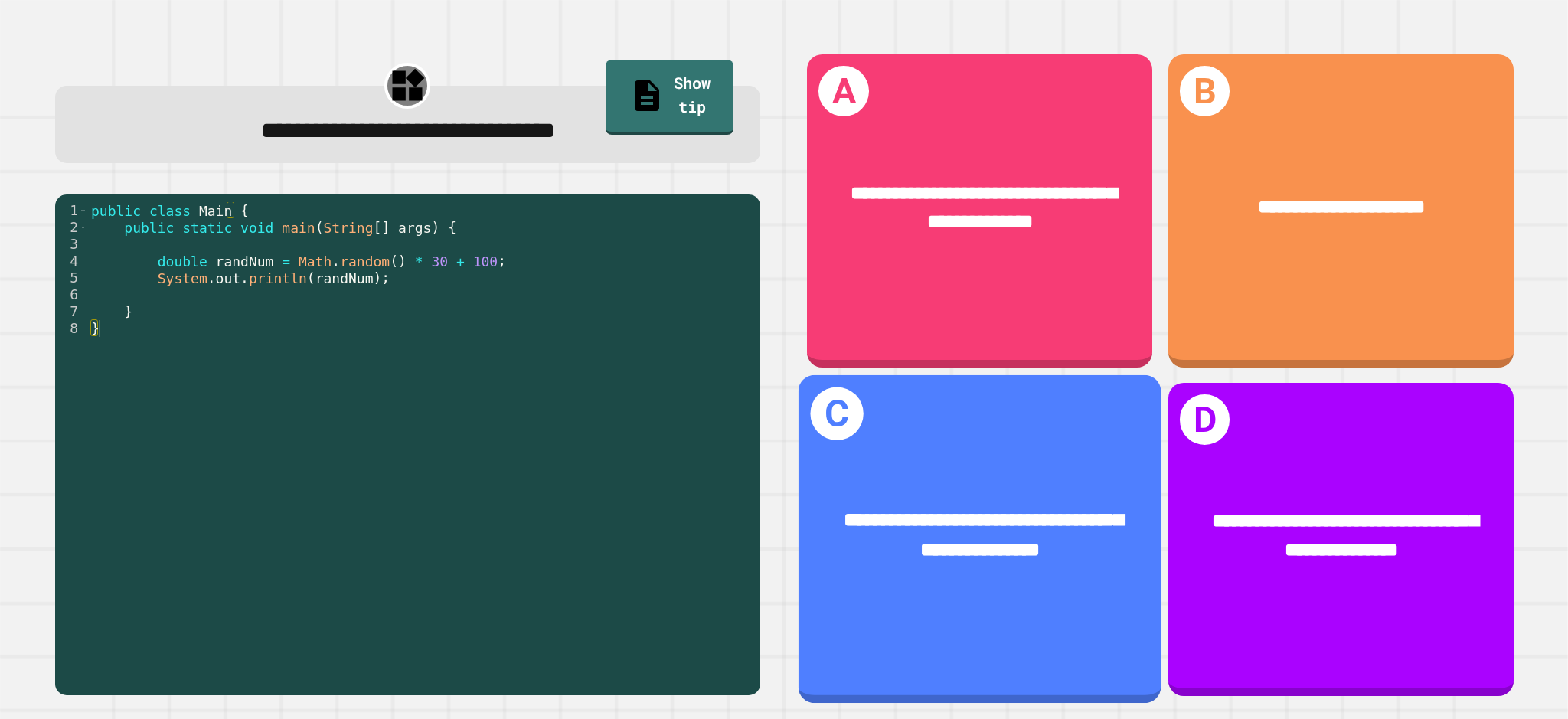
click at [1017, 510] on span "**********" at bounding box center [984, 535] width 279 height 49
